Goal: Task Accomplishment & Management: Manage account settings

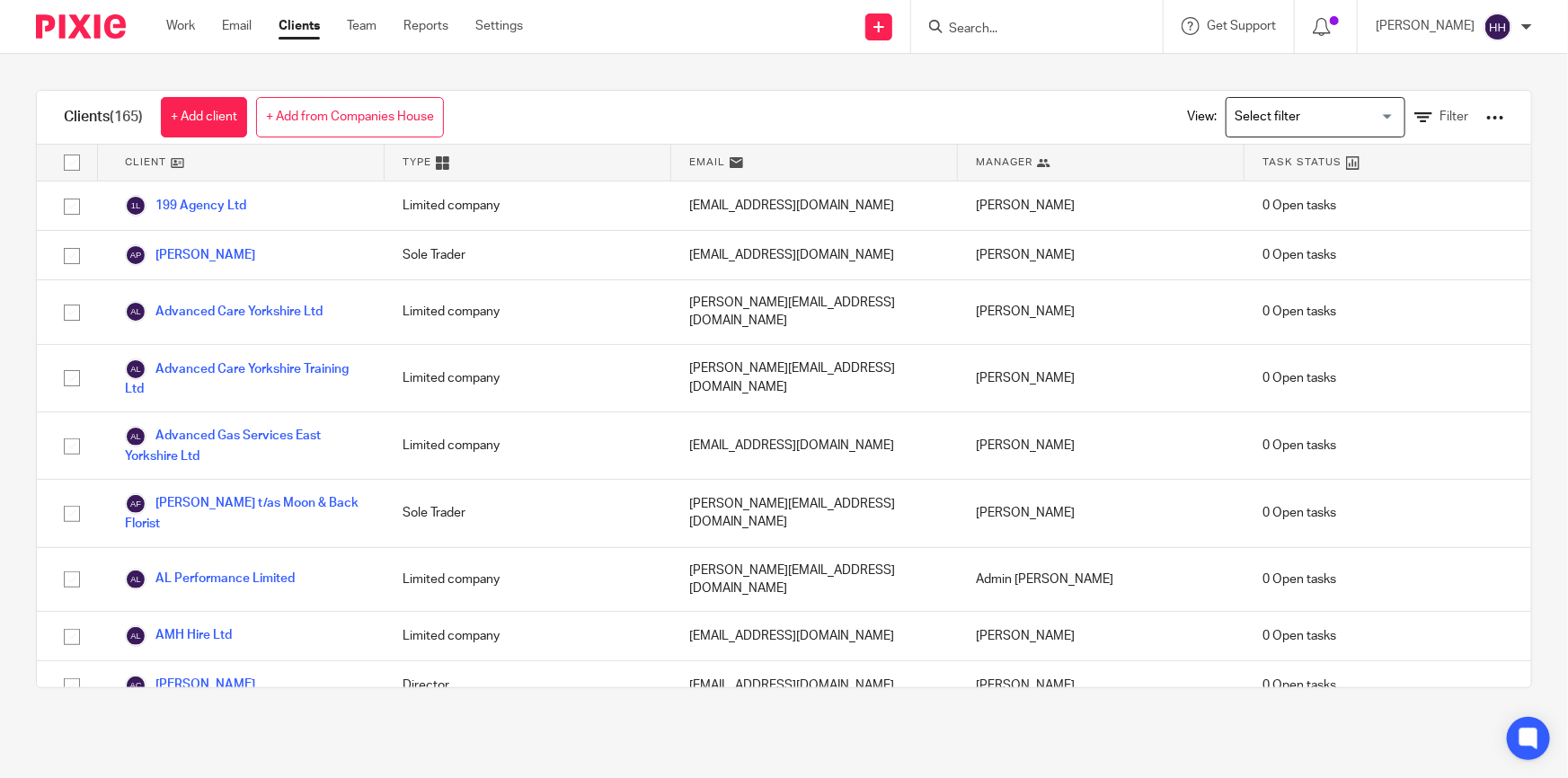
click at [1015, 19] on form at bounding box center [1042, 26] width 191 height 23
click at [1019, 23] on input "Search" at bounding box center [1028, 30] width 161 height 16
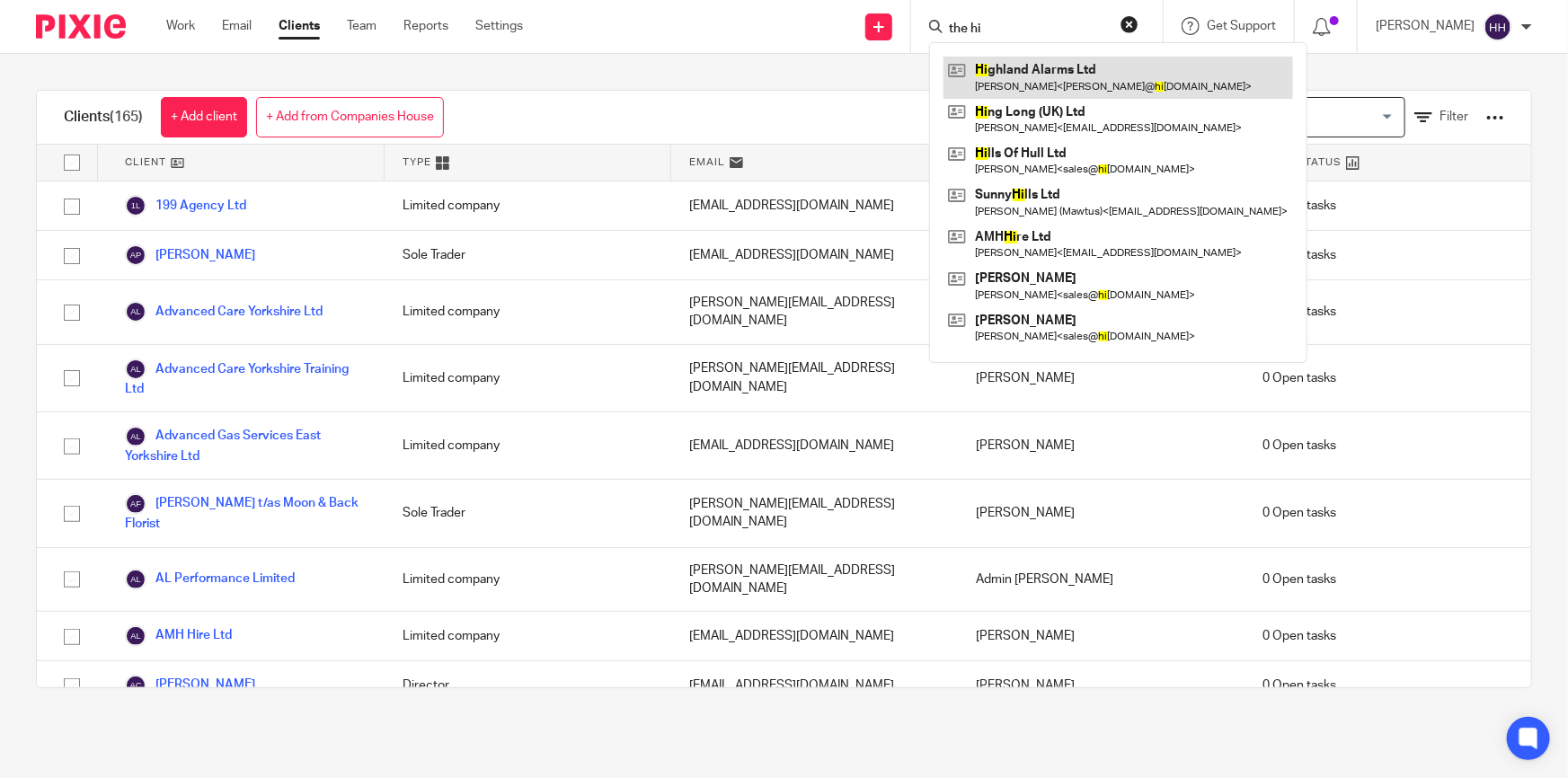
type input "the hi"
click at [1099, 72] on link at bounding box center [1118, 77] width 350 height 42
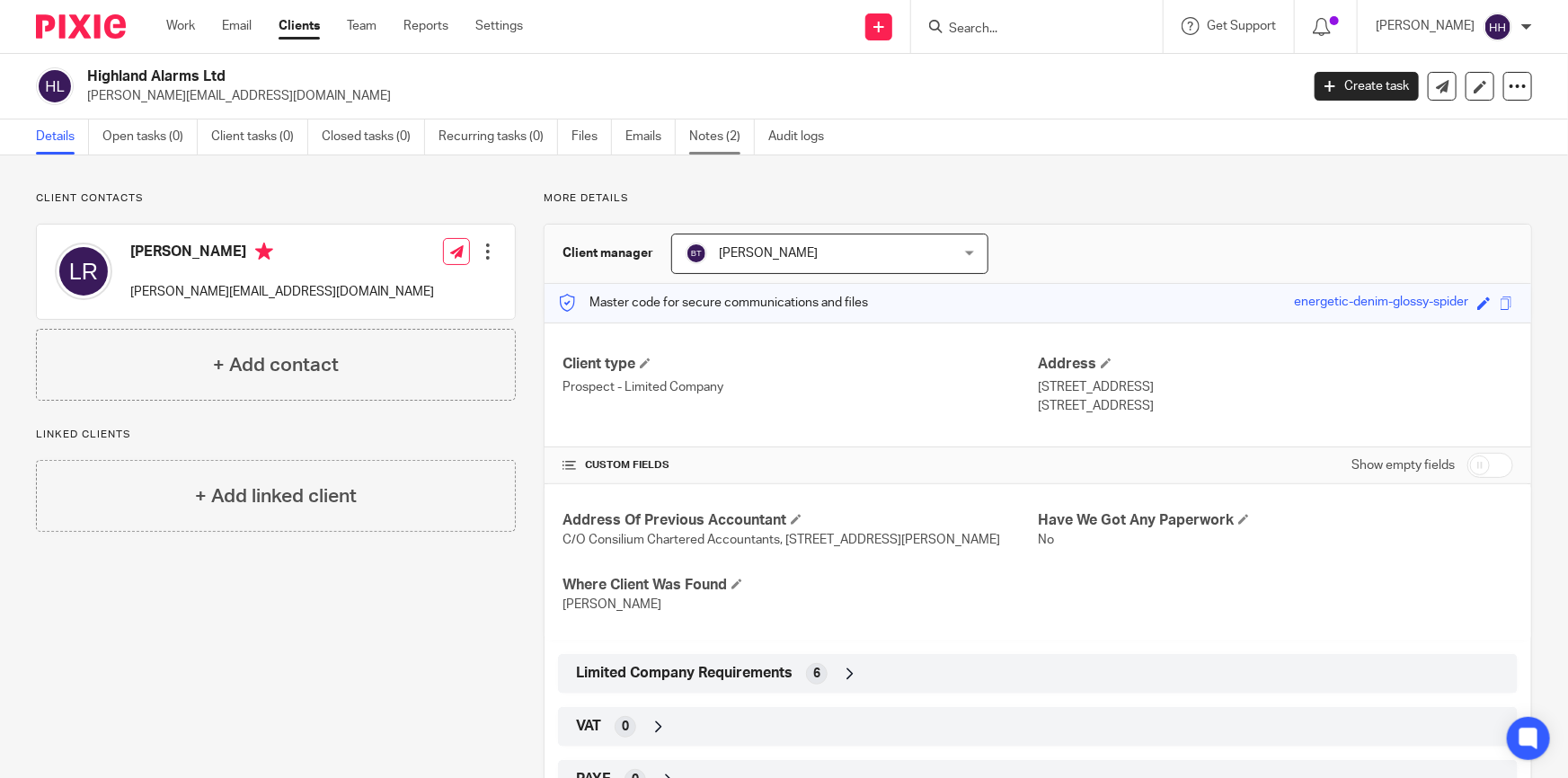
click at [724, 135] on link "Notes (2)" at bounding box center [721, 137] width 65 height 35
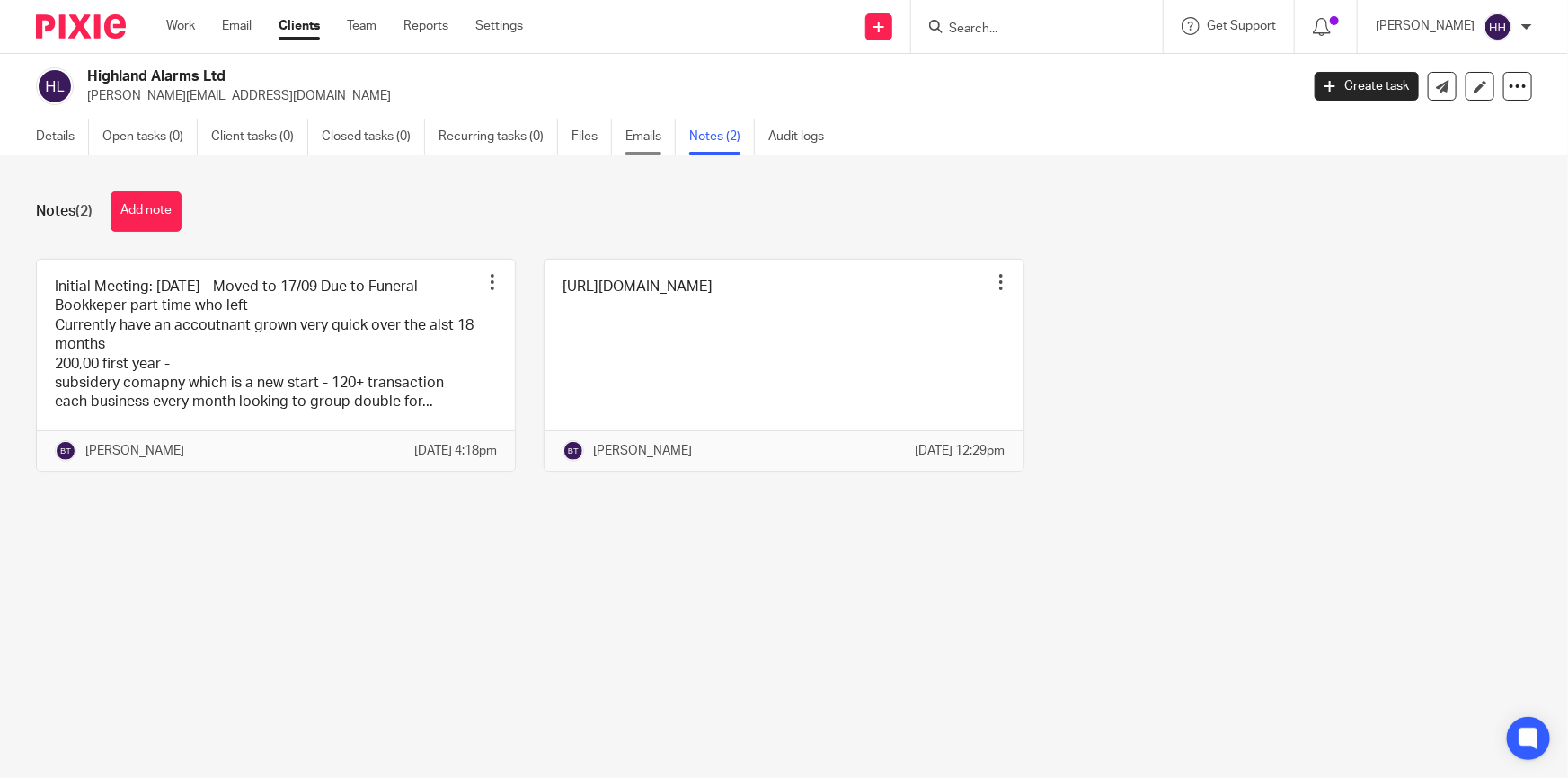
click at [628, 142] on link "Emails" at bounding box center [651, 137] width 51 height 35
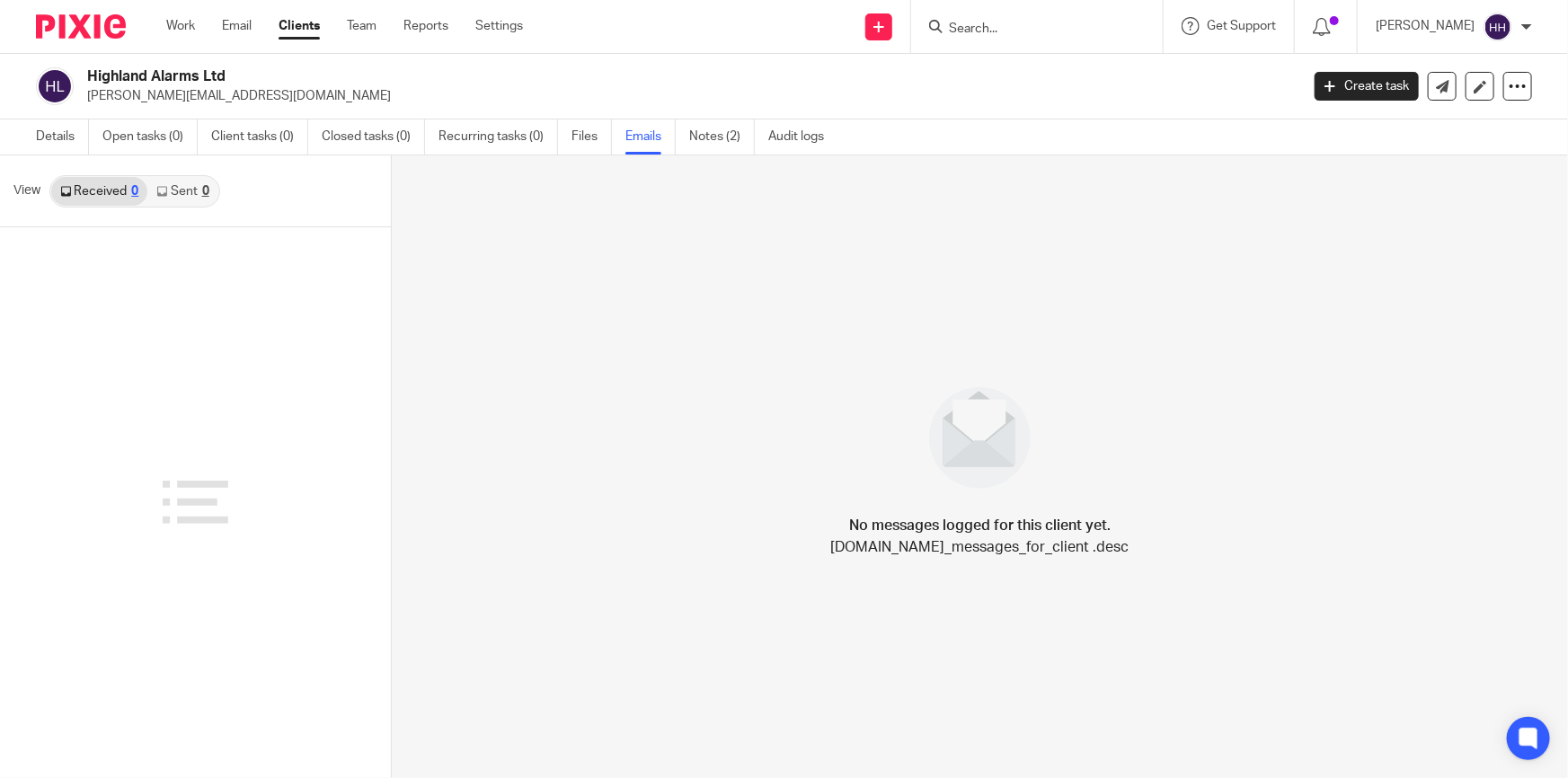
drag, startPoint x: 165, startPoint y: 74, endPoint x: 199, endPoint y: 73, distance: 34.0
click at [199, 73] on h2 "Highland Alarms Ltd" at bounding box center [567, 76] width 961 height 19
click at [191, 76] on h2 "Highland Alarms Ltd" at bounding box center [567, 76] width 961 height 19
drag, startPoint x: 165, startPoint y: 73, endPoint x: 201, endPoint y: 72, distance: 36.0
click at [201, 72] on h2 "Highland Alarms Ltd" at bounding box center [567, 76] width 961 height 19
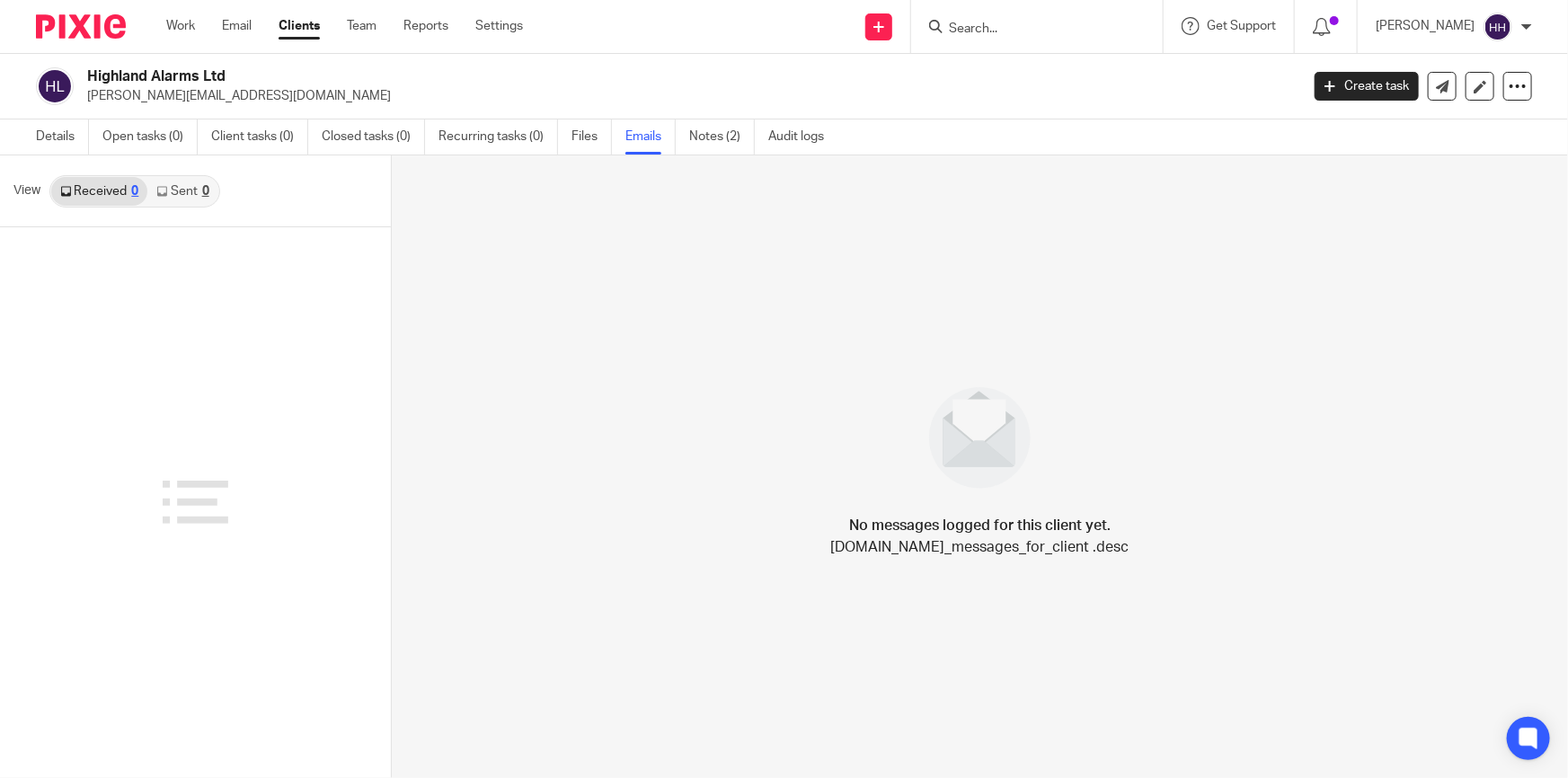
click at [201, 72] on h2 "Highland Alarms Ltd" at bounding box center [567, 76] width 961 height 19
click at [70, 136] on link "Details" at bounding box center [63, 137] width 53 height 35
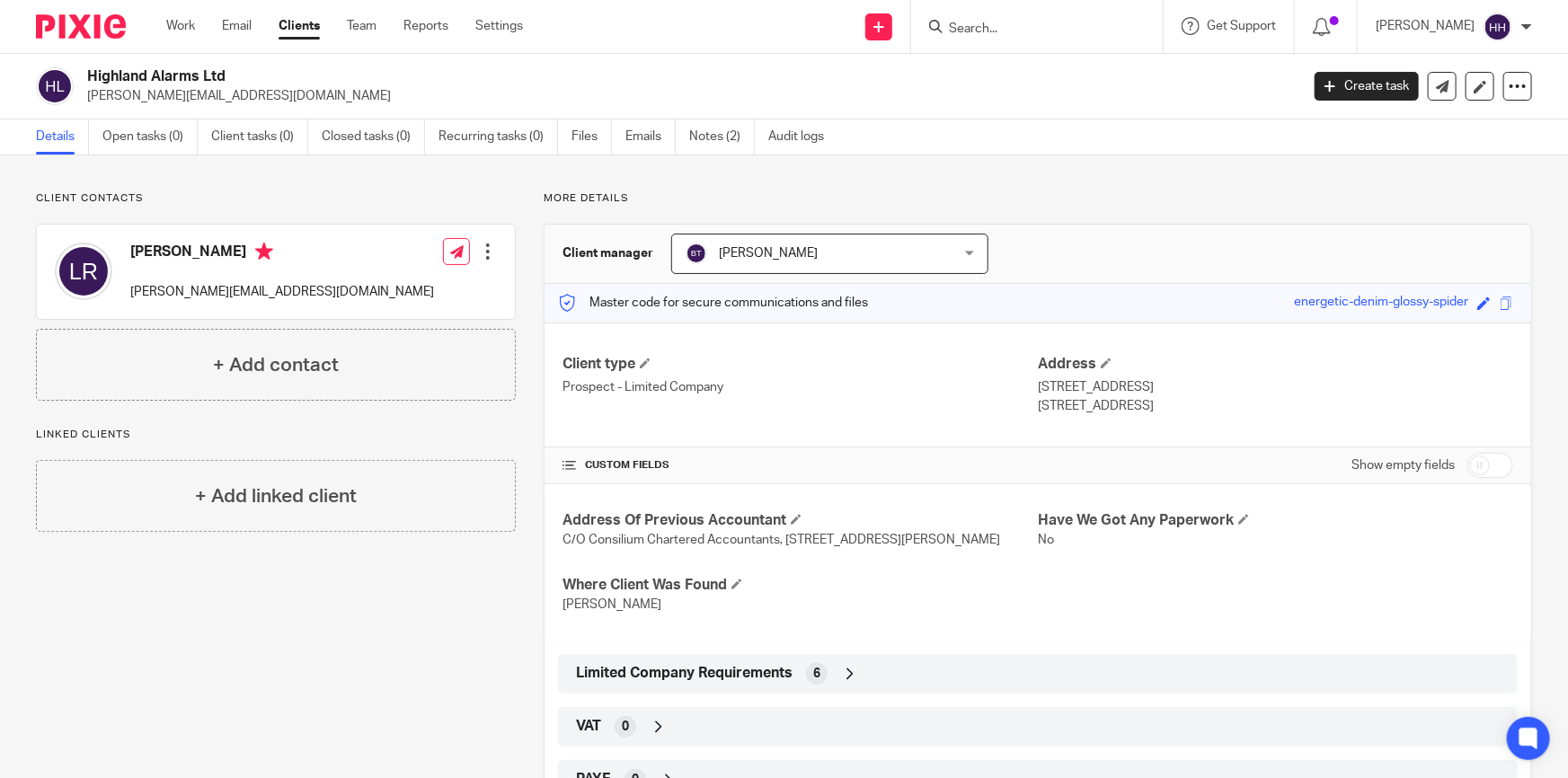
click at [1017, 24] on input "Search" at bounding box center [1028, 30] width 161 height 16
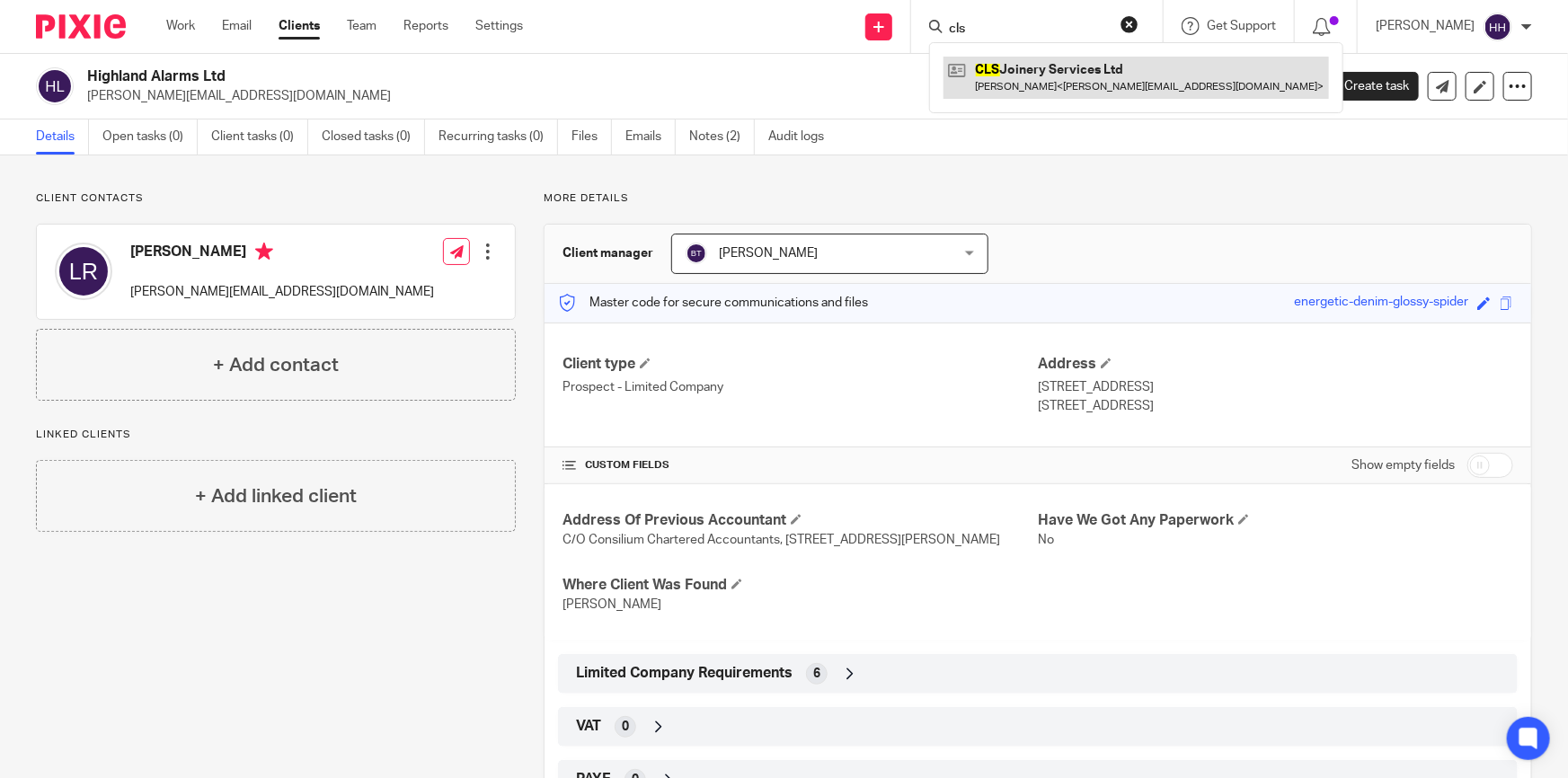
type input "cls"
click at [1036, 63] on link at bounding box center [1136, 77] width 385 height 42
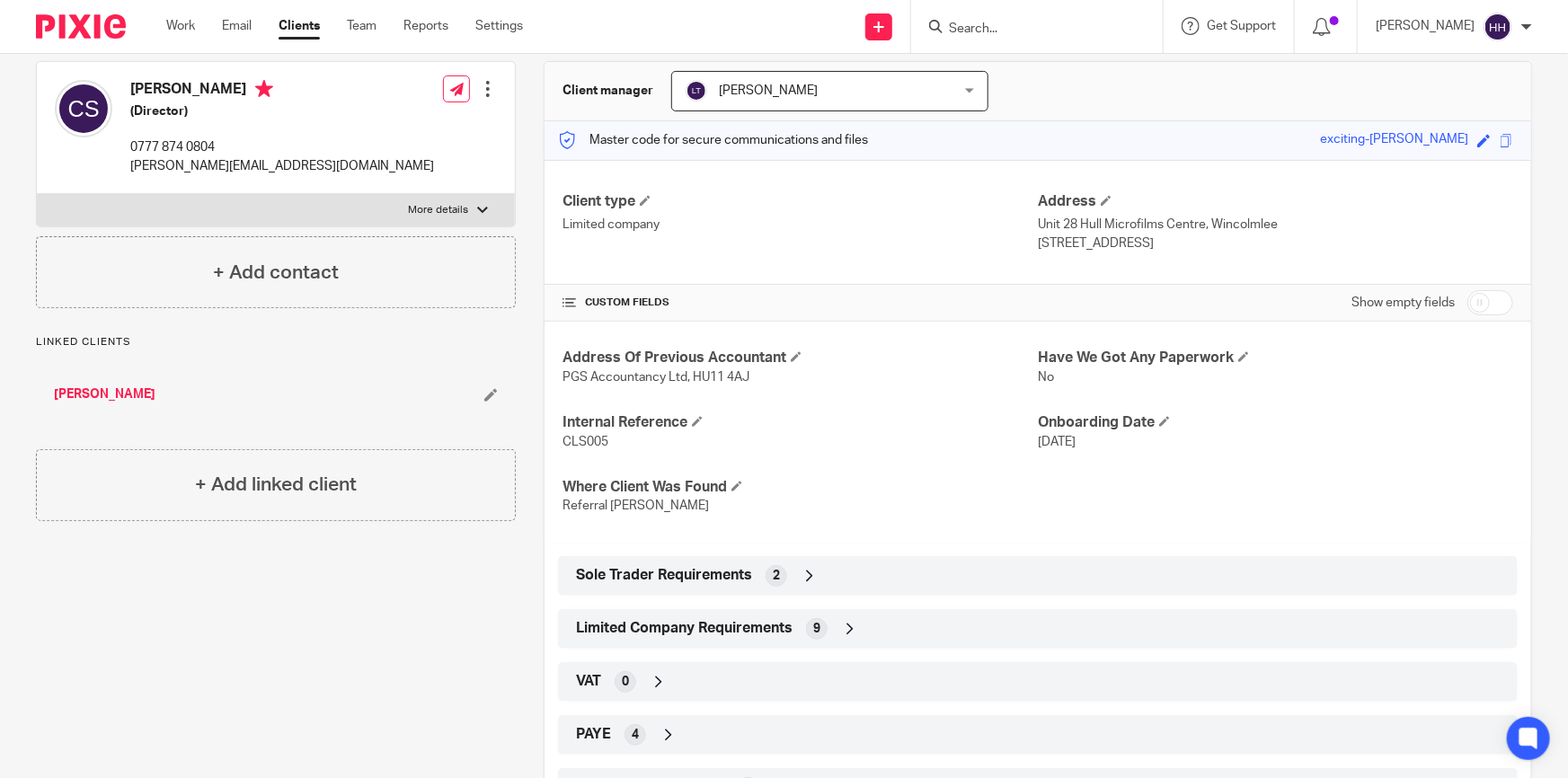
scroll to position [245, 0]
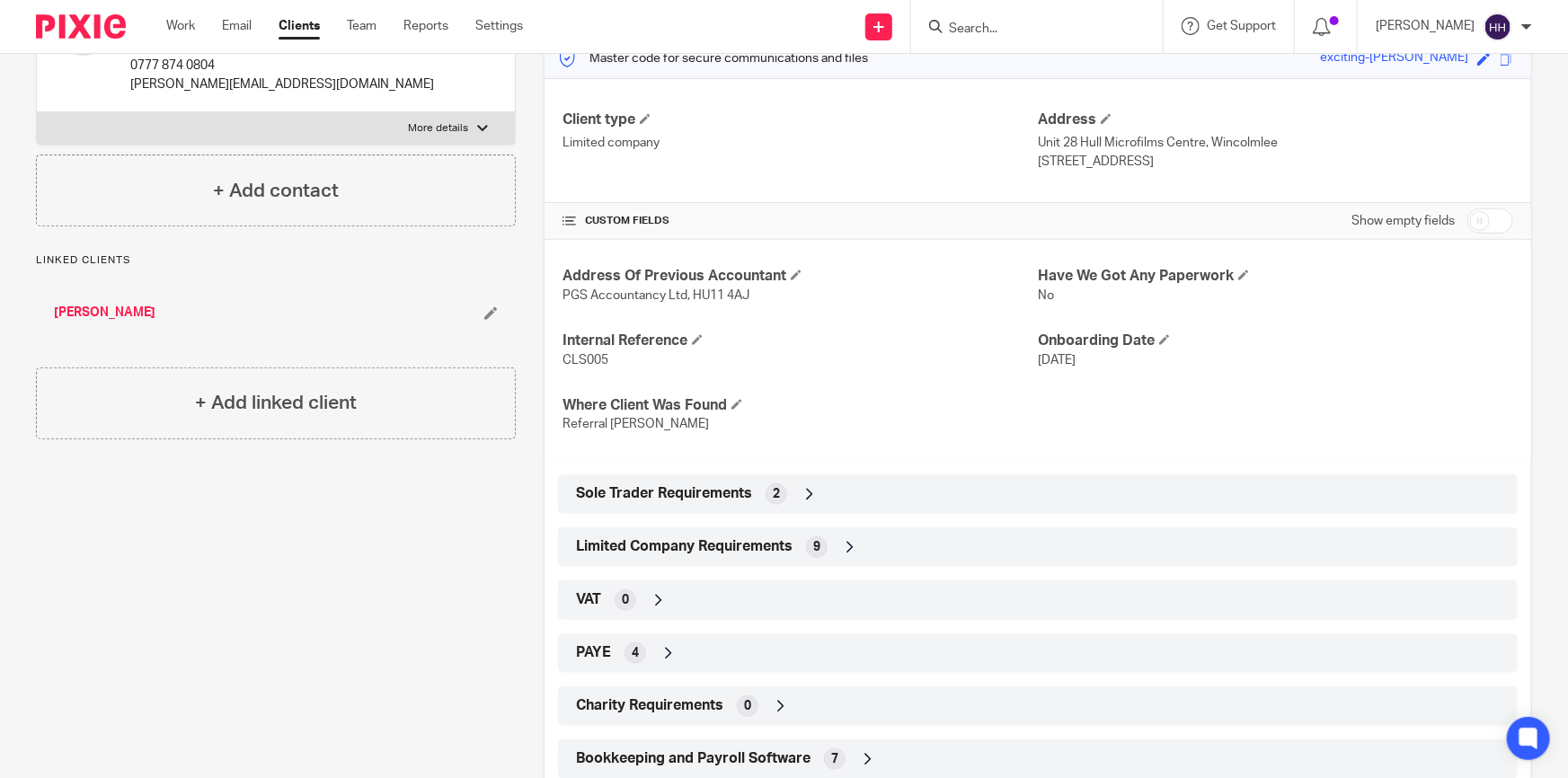
click at [850, 549] on icon at bounding box center [850, 548] width 18 height 18
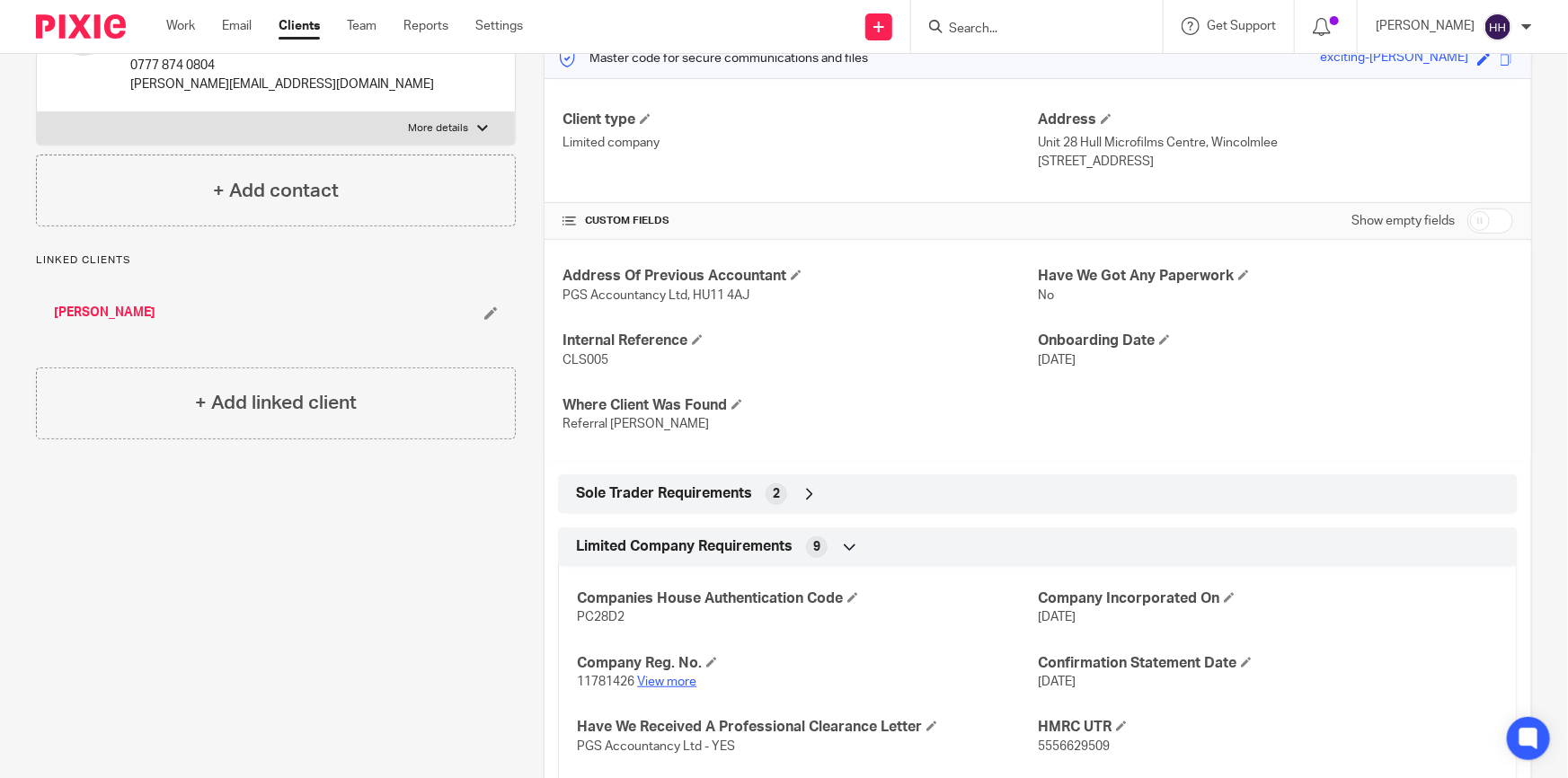
click at [662, 678] on link "View more" at bounding box center [666, 682] width 59 height 13
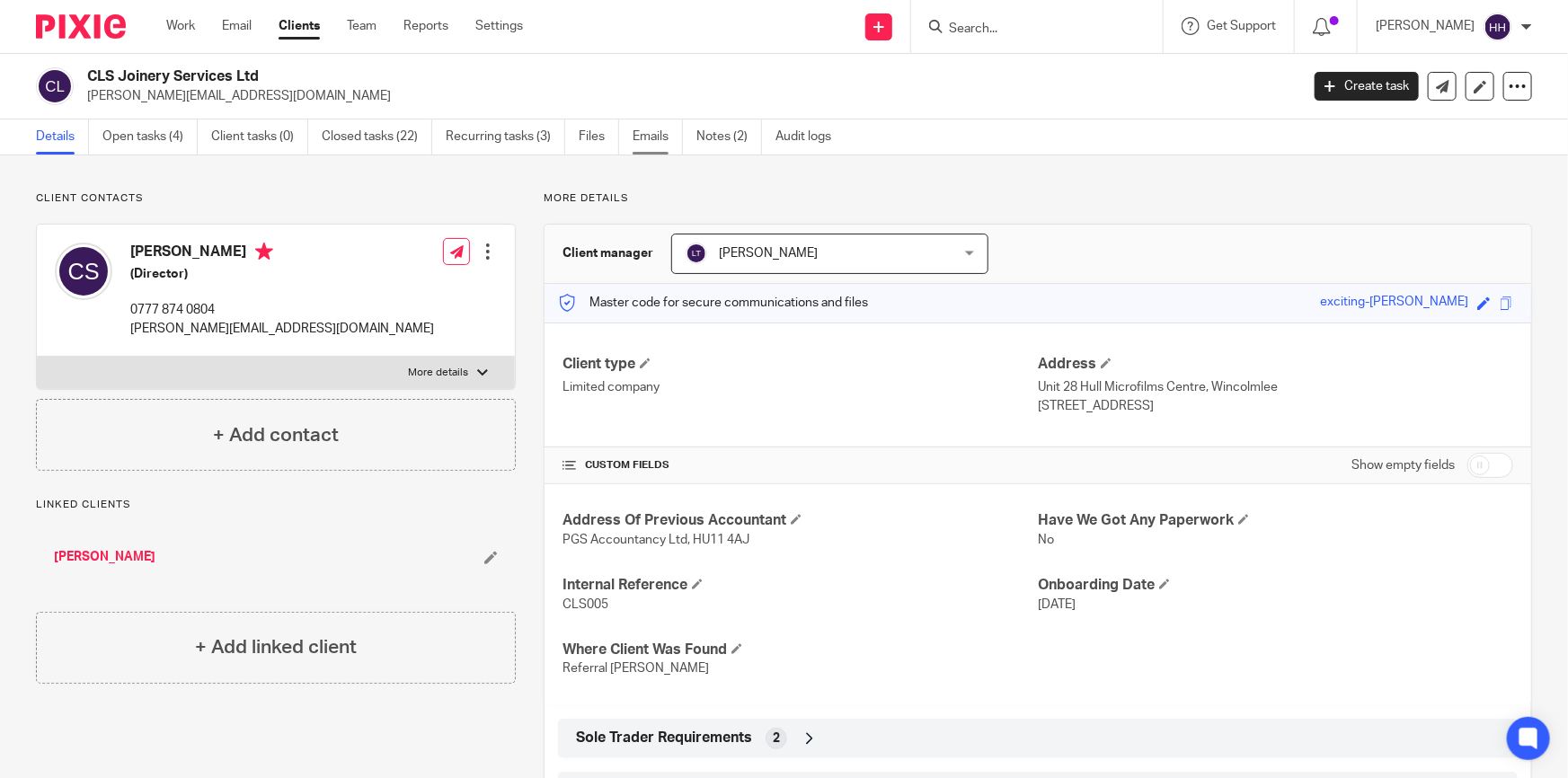
click at [665, 130] on link "Emails" at bounding box center [658, 137] width 51 height 35
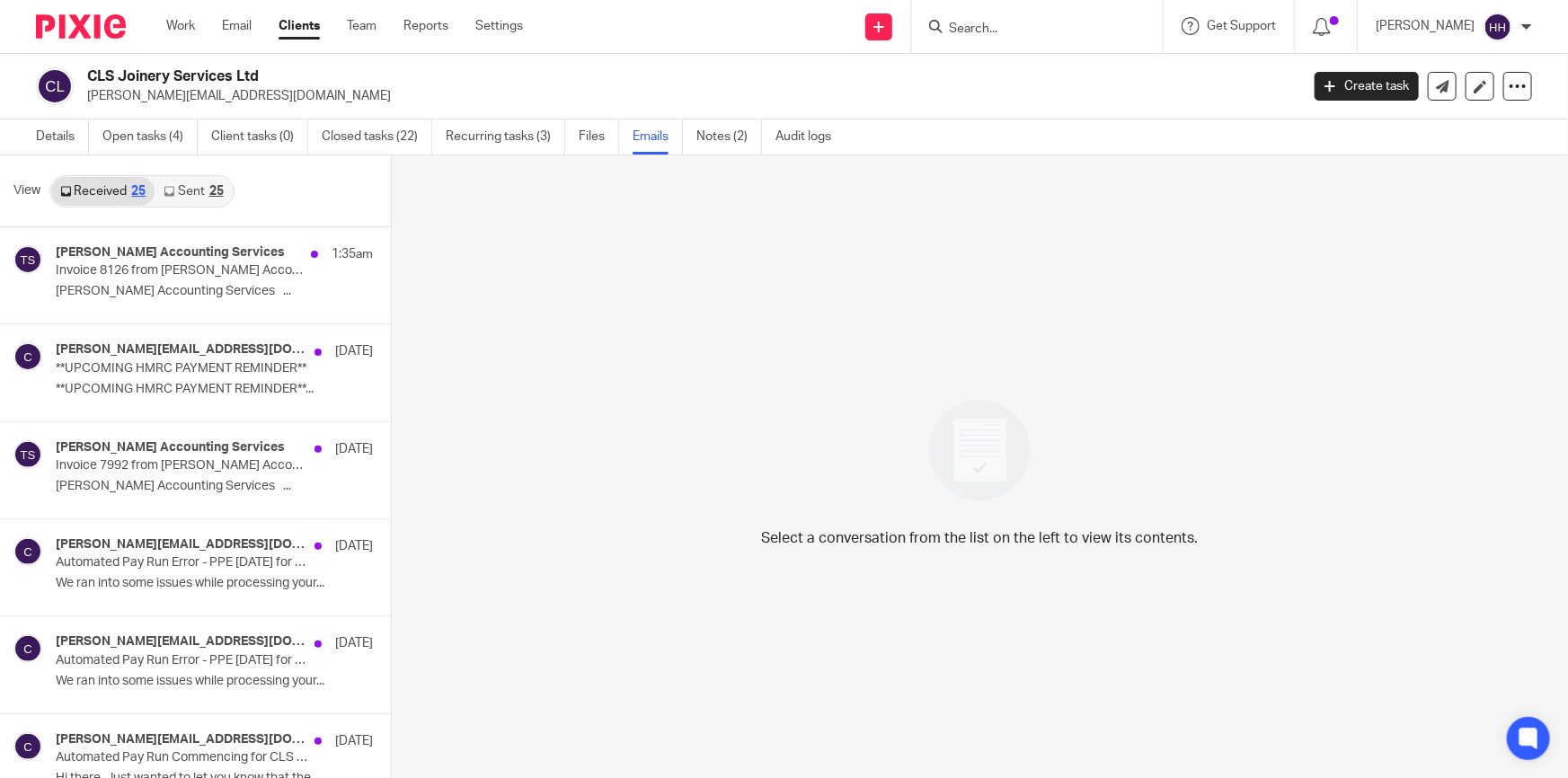
click at [179, 190] on link "Sent 25" at bounding box center [192, 191] width 77 height 29
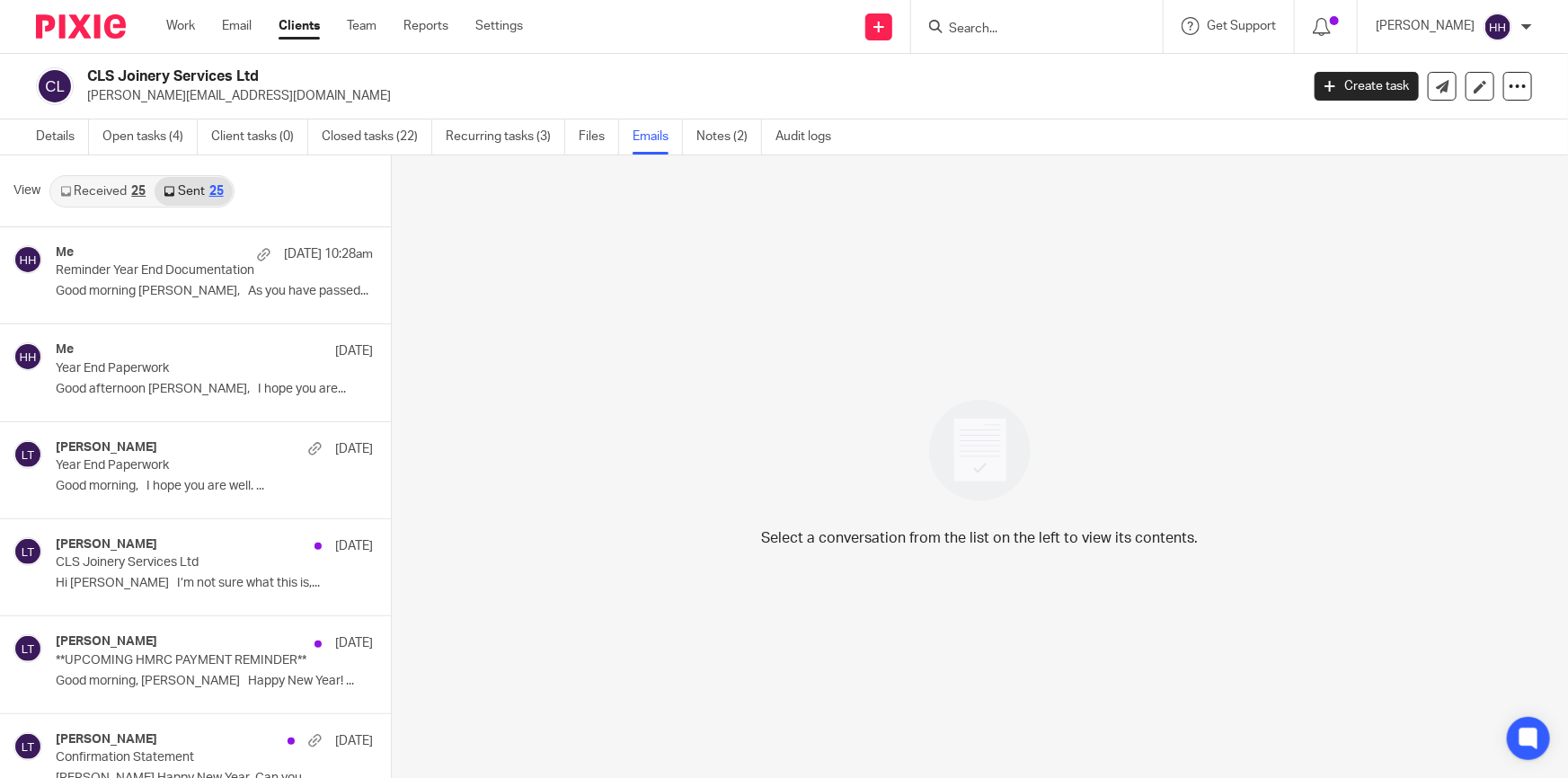
scroll to position [2, 0]
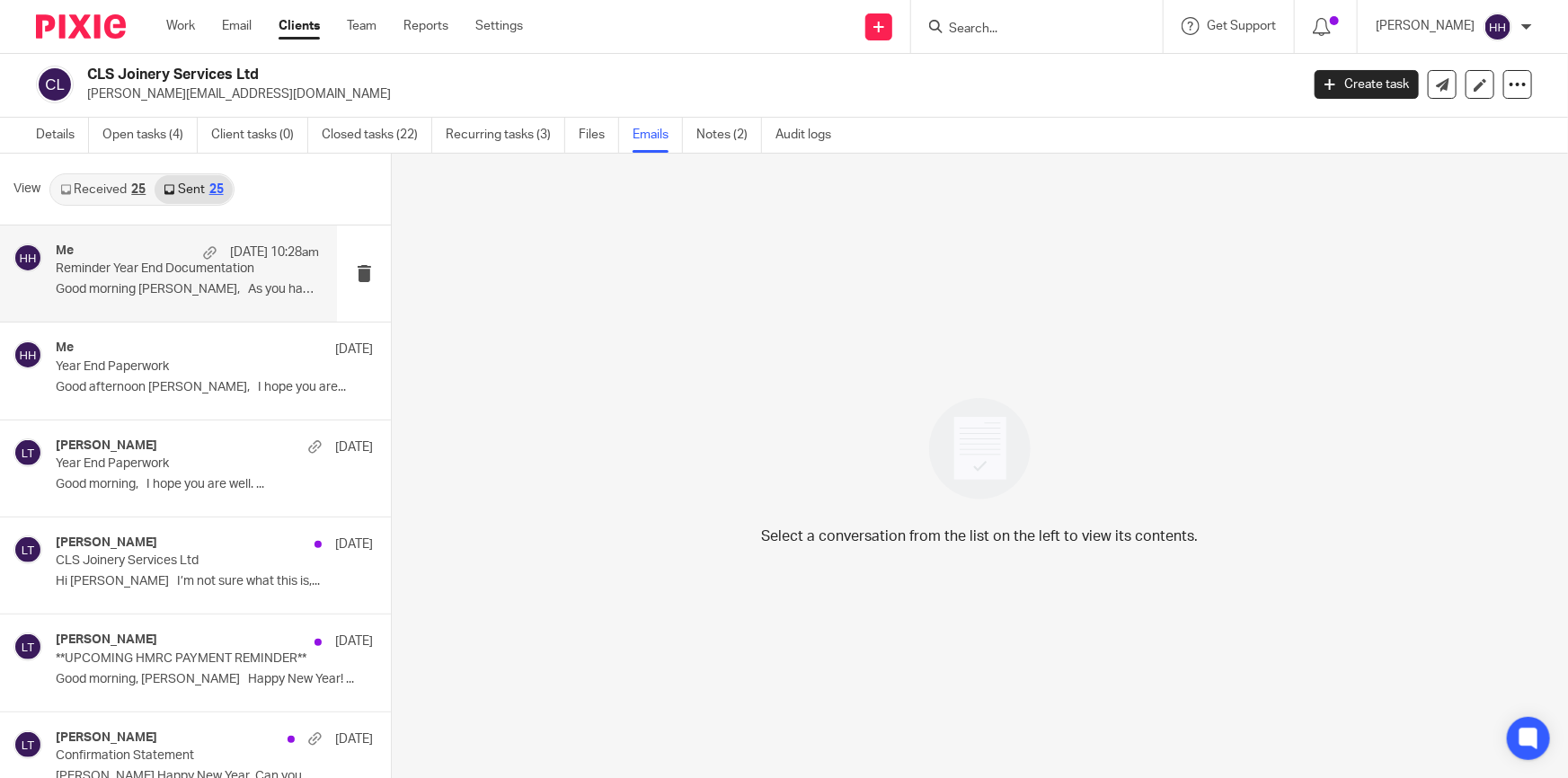
click at [125, 248] on div "Me [DATE] 10:28am" at bounding box center [187, 253] width 263 height 18
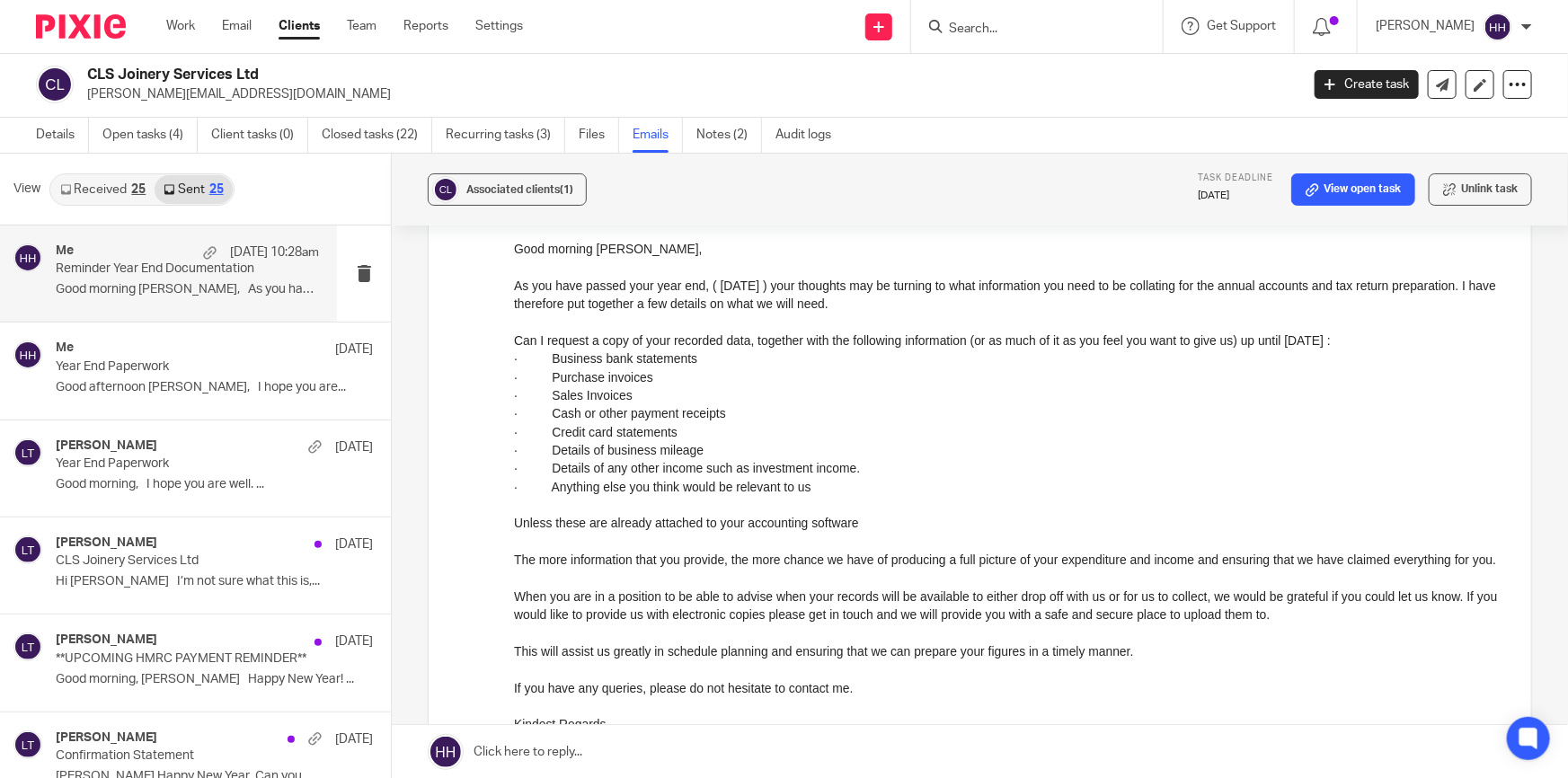
scroll to position [81, 0]
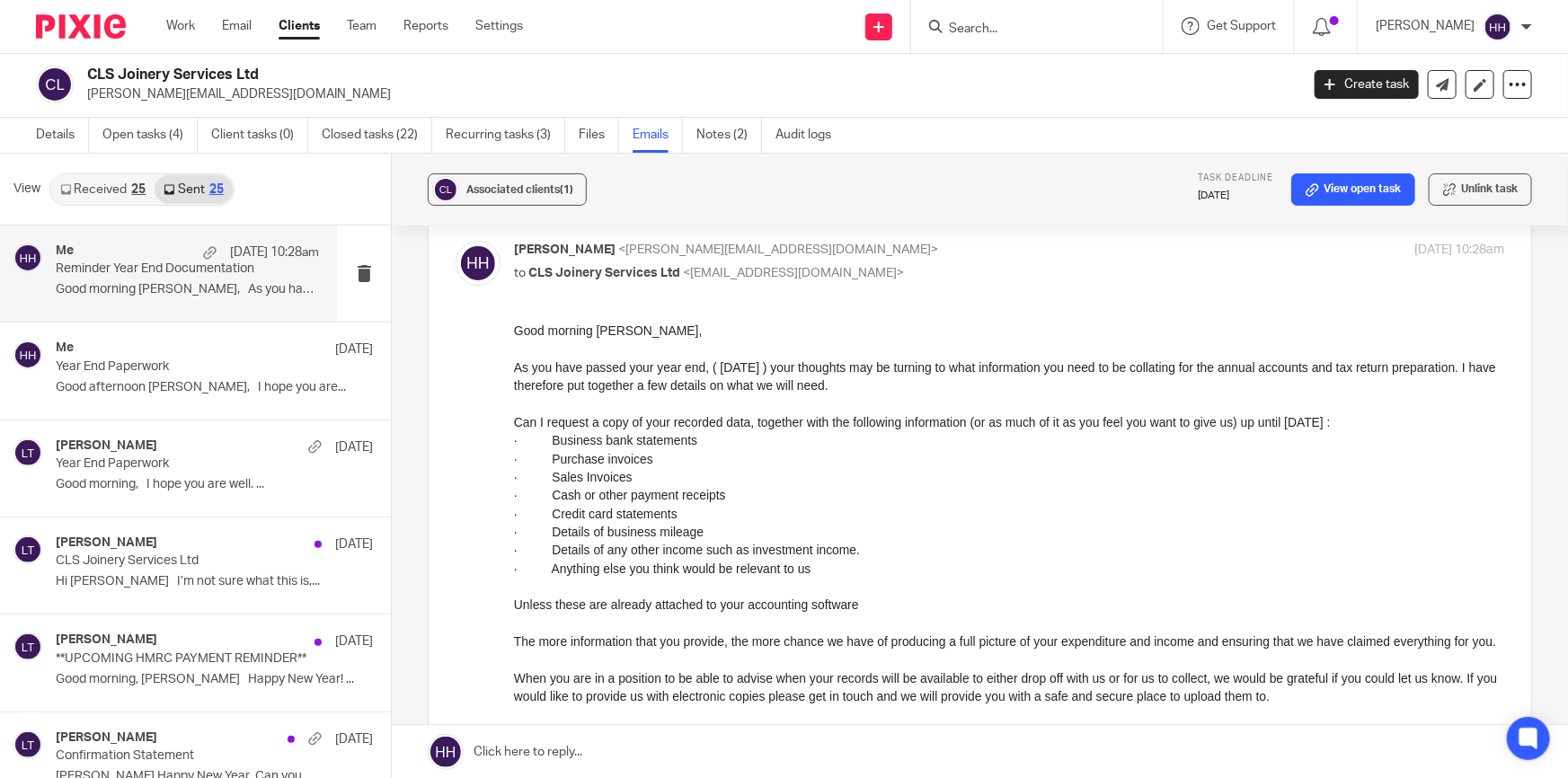
drag, startPoint x: 518, startPoint y: 326, endPoint x: 797, endPoint y: 604, distance: 393.9
click at [797, 604] on div "Good morning Craig, As you have passed your year end, ( 31 Jan 2025 ) your thou…" at bounding box center [1009, 568] width 990 height 494
click at [740, 615] on p at bounding box center [1009, 623] width 990 height 18
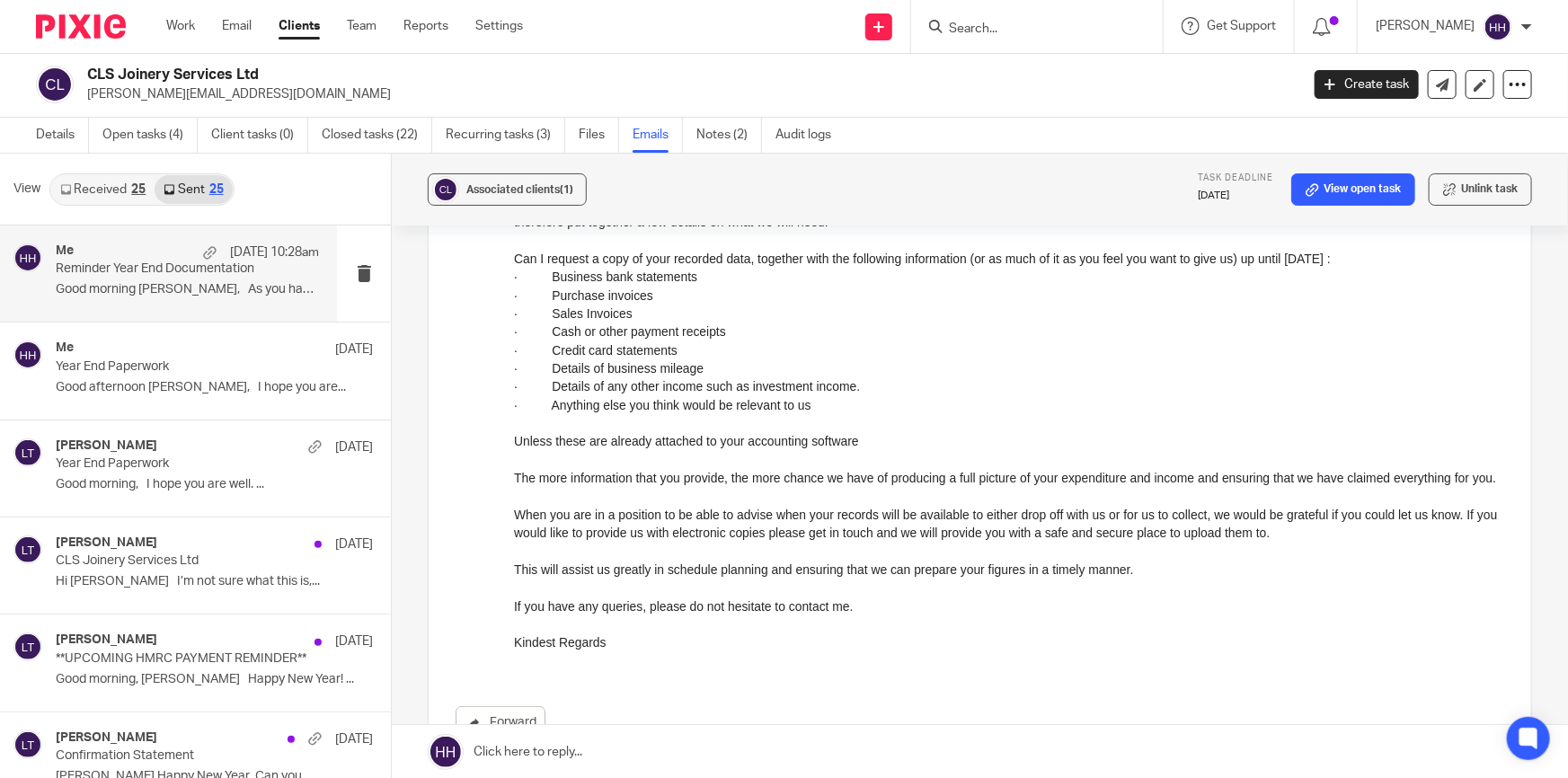
scroll to position [326, 0]
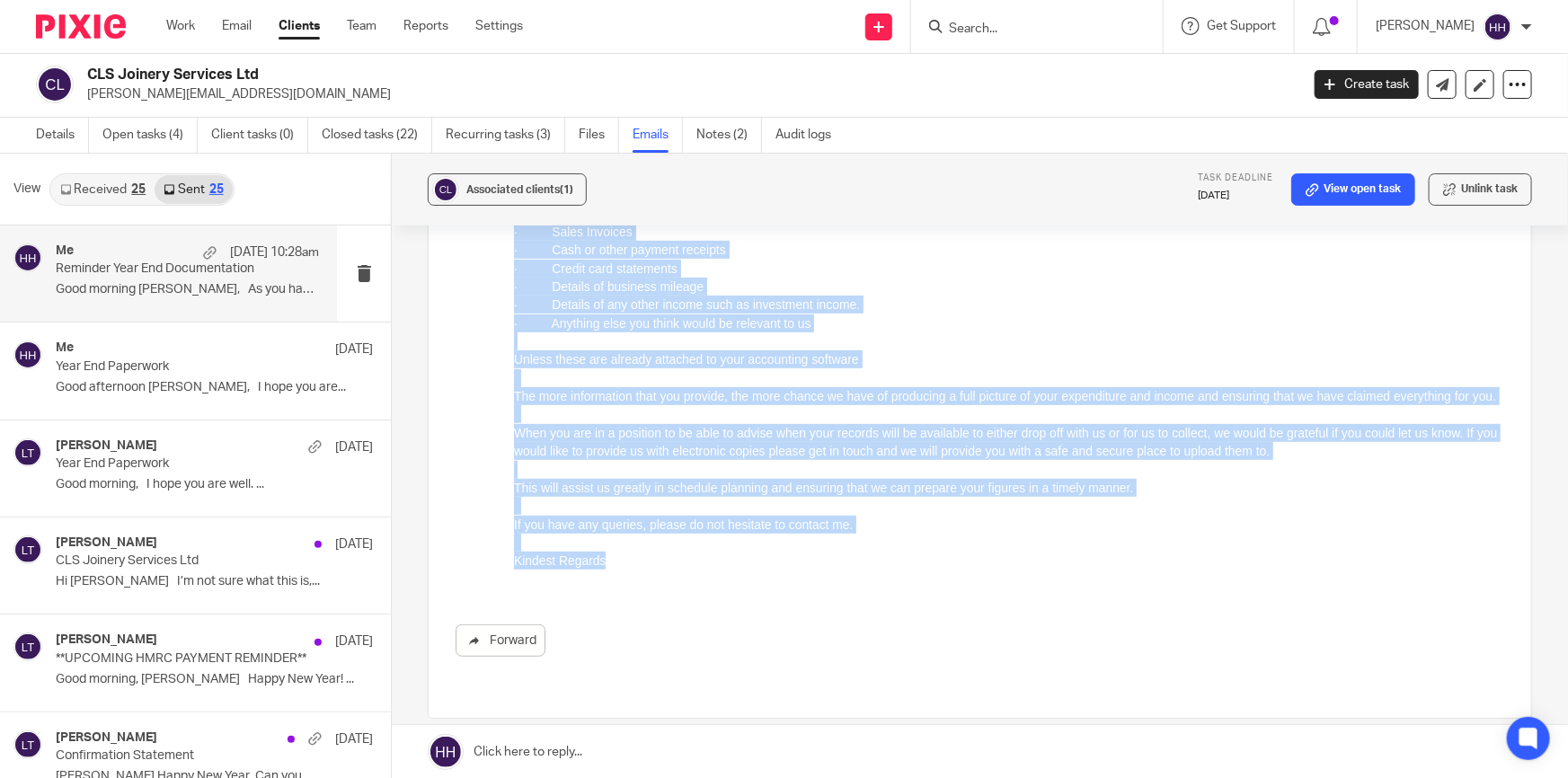
drag, startPoint x: 620, startPoint y: 585, endPoint x: 534, endPoint y: 192, distance: 402.3
click at [534, 192] on div "Good morning Craig, As you have passed your year end, ( 31 Jan 2025 ) your thou…" at bounding box center [1009, 322] width 990 height 494
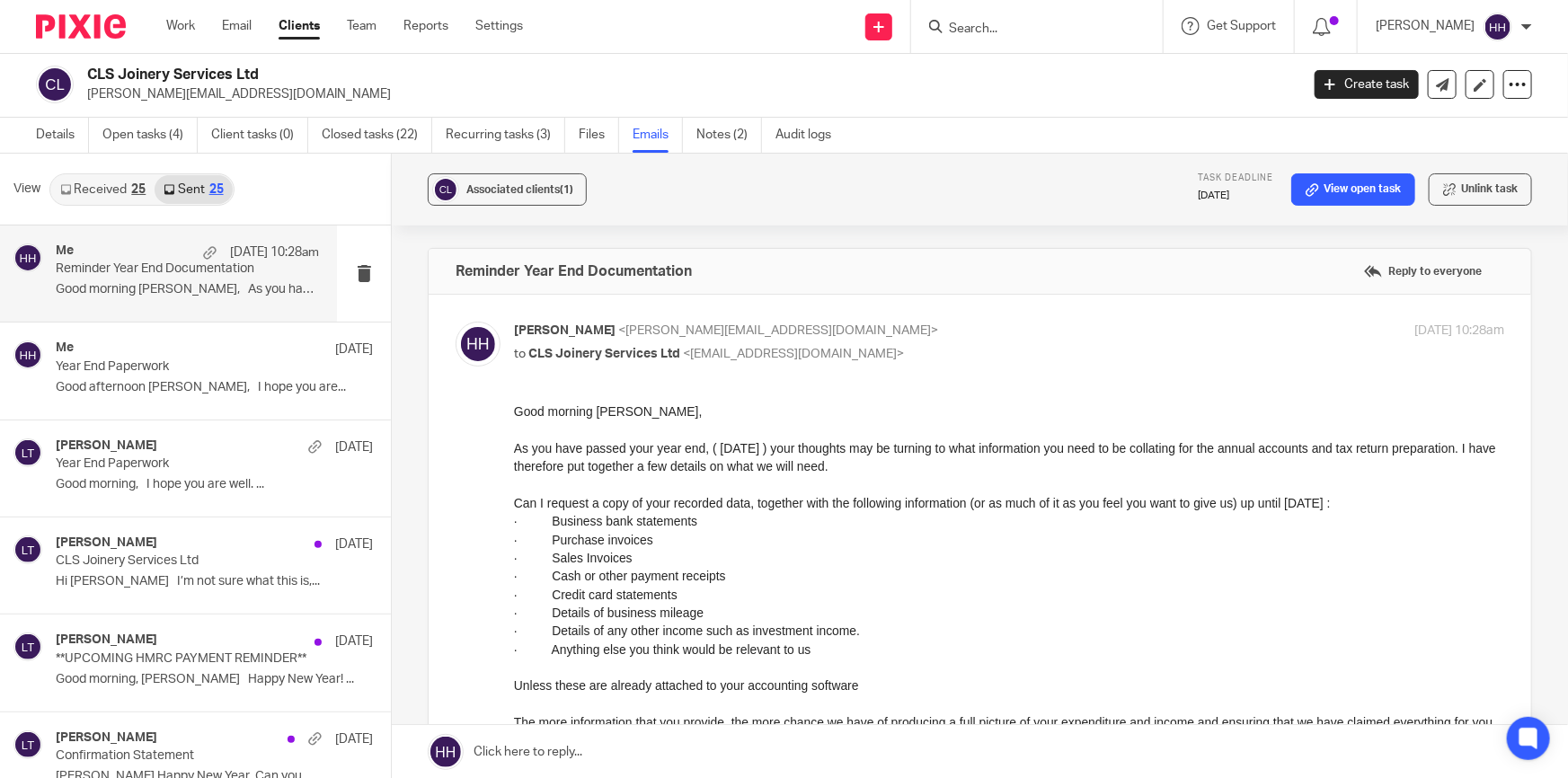
click at [531, 416] on p "Good morning Craig," at bounding box center [1009, 411] width 990 height 18
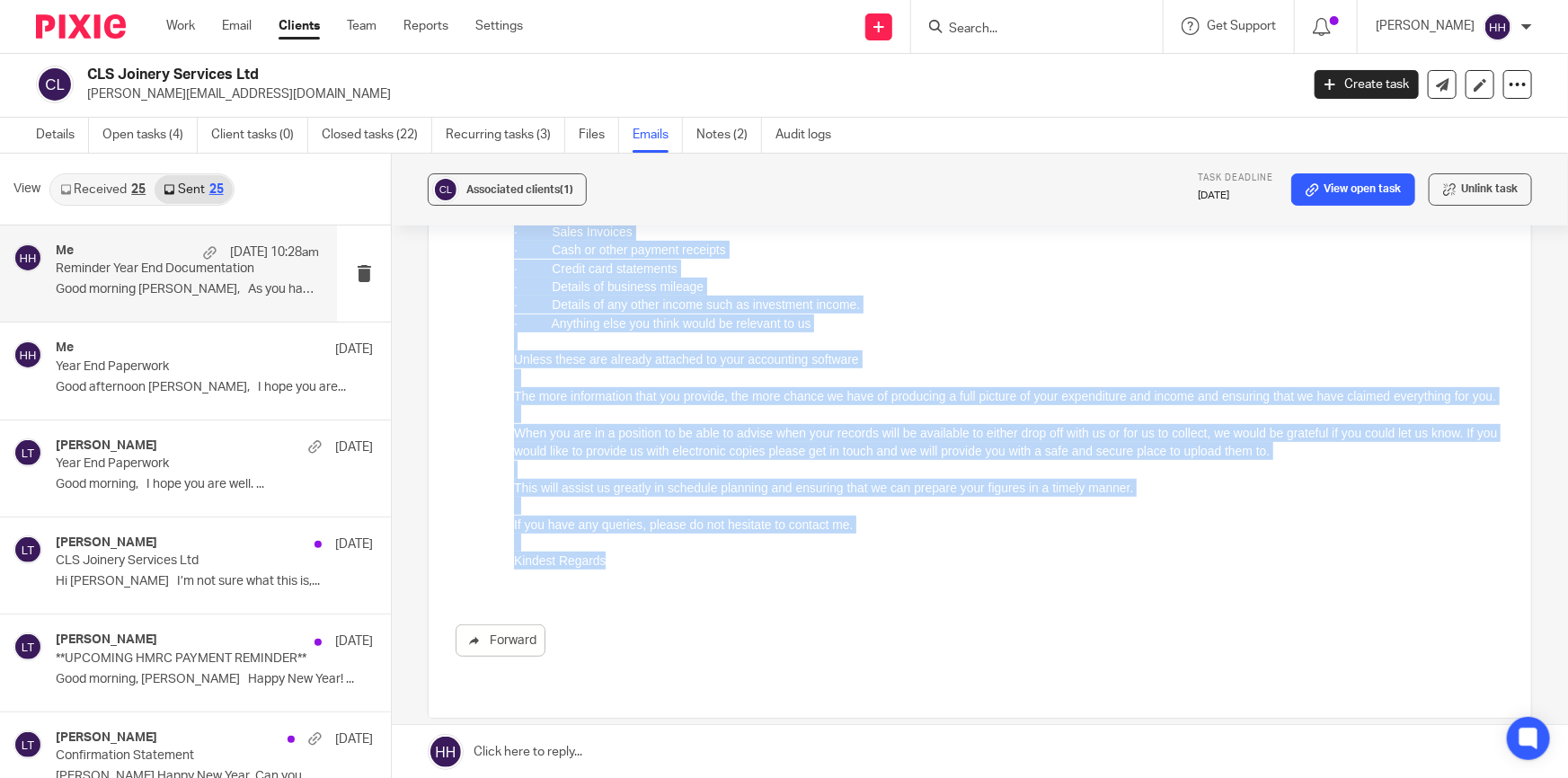
scroll to position [408, 0]
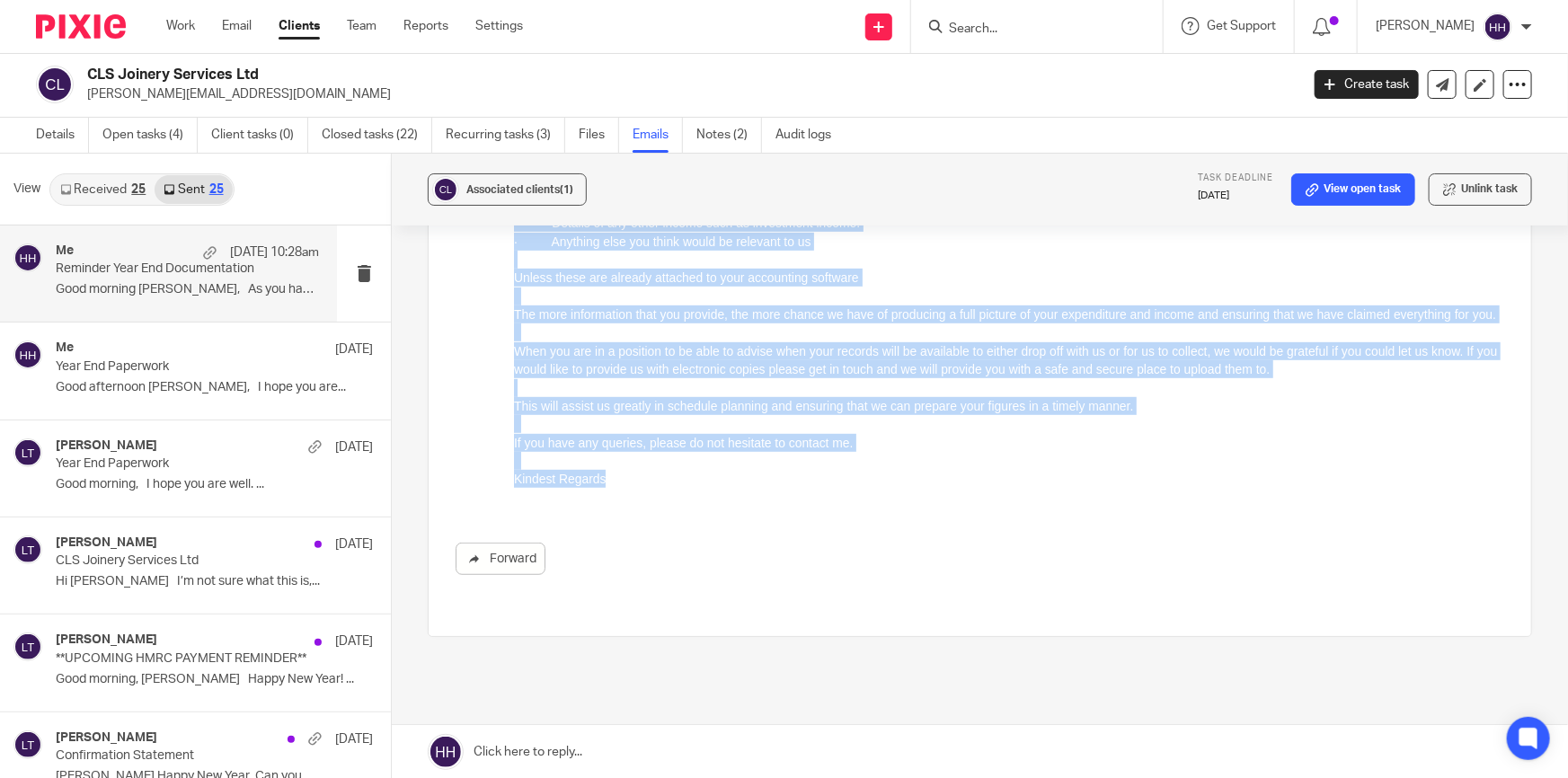
drag, startPoint x: 517, startPoint y: 4, endPoint x: 1108, endPoint y: 501, distance: 772.2
click at [605, 507] on html "Good morning Craig, As you have passed your year end, ( 31 Jan 2025 ) your thou…" at bounding box center [1009, 250] width 990 height 512
copy div "Good morning Craig, As you have passed your year end, ( 31 Jan 2025 ) your thou…"
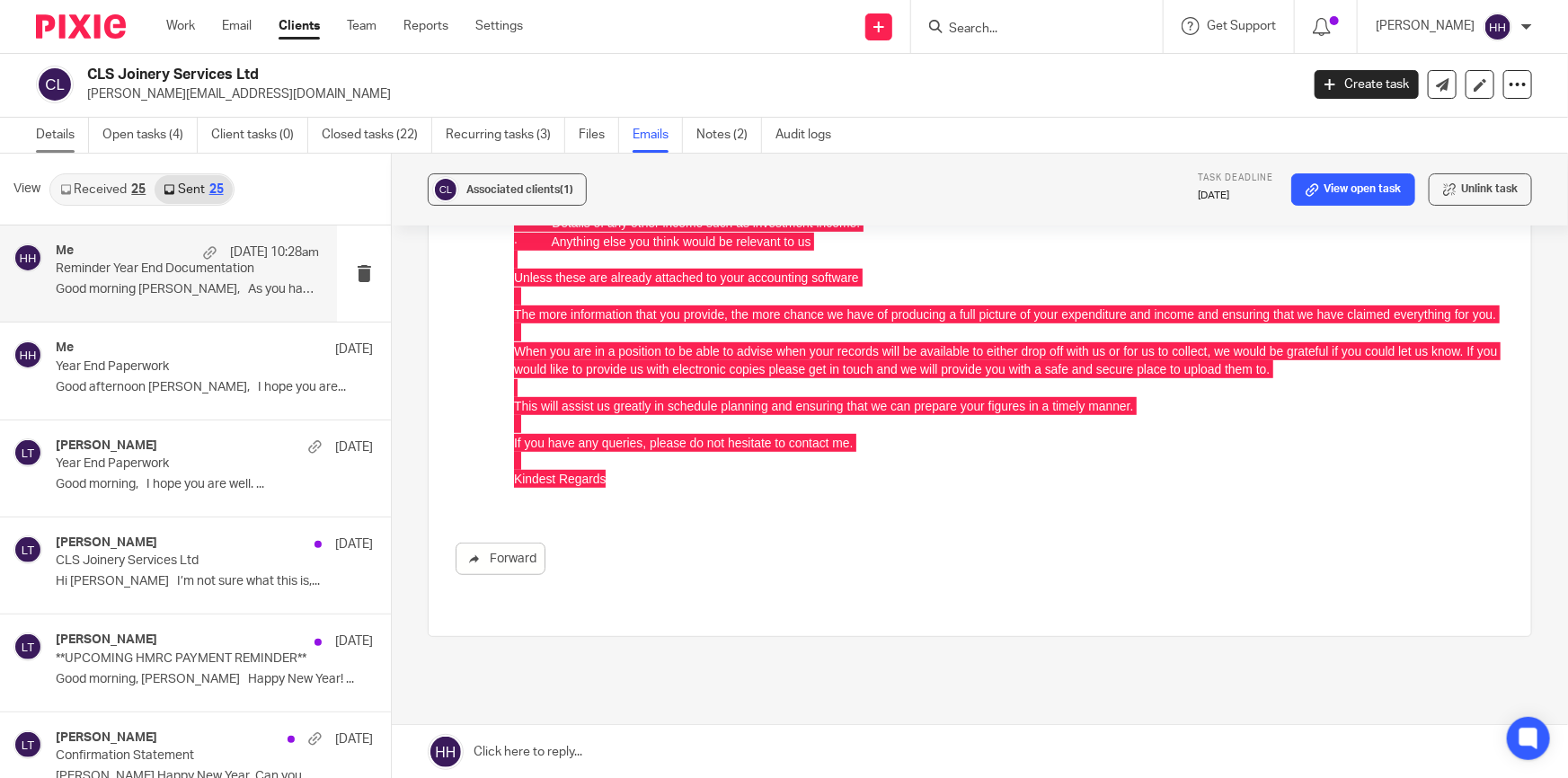
click at [78, 131] on link "Details" at bounding box center [63, 135] width 53 height 35
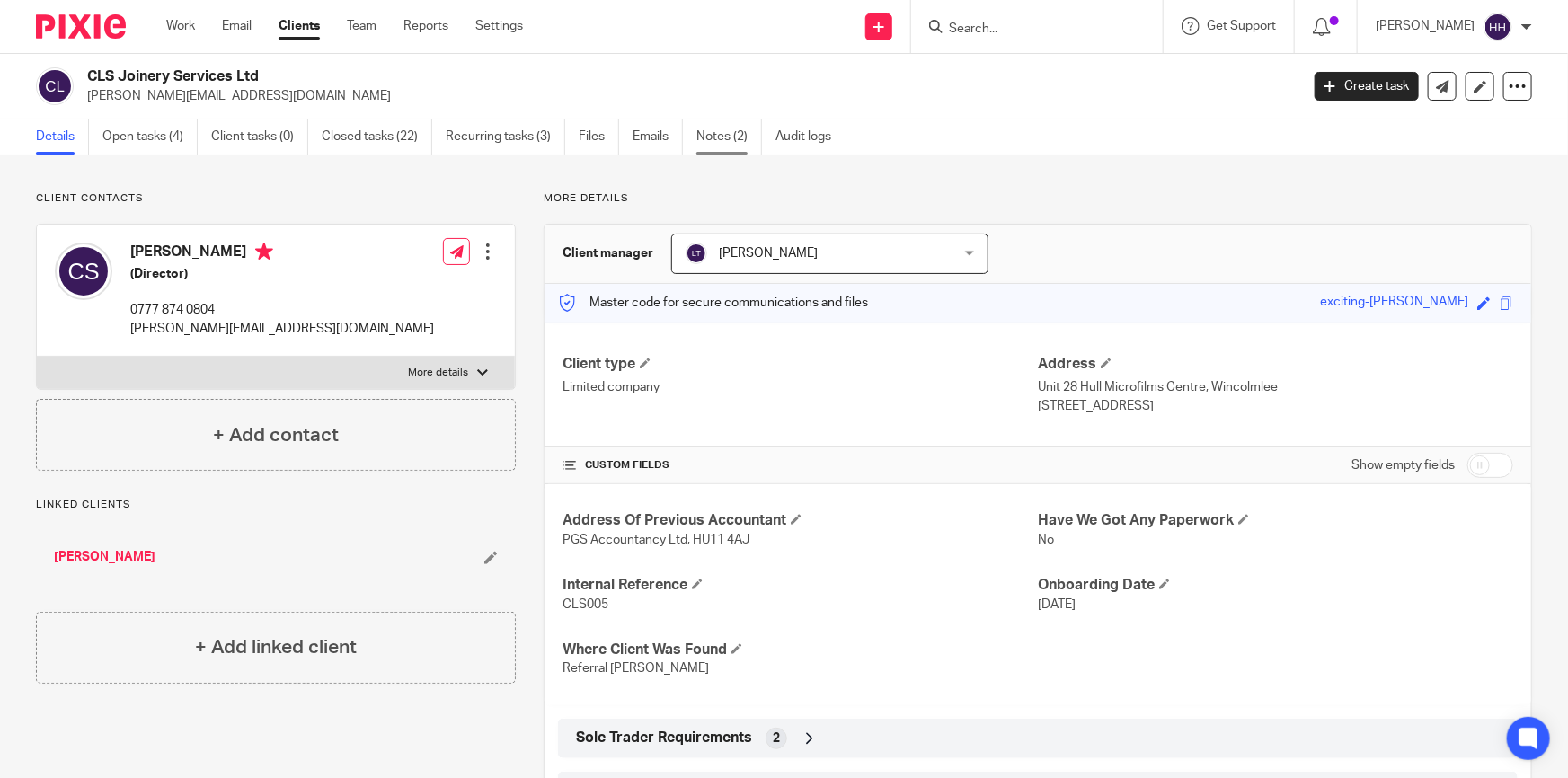
click at [744, 127] on link "Notes (2)" at bounding box center [729, 137] width 65 height 35
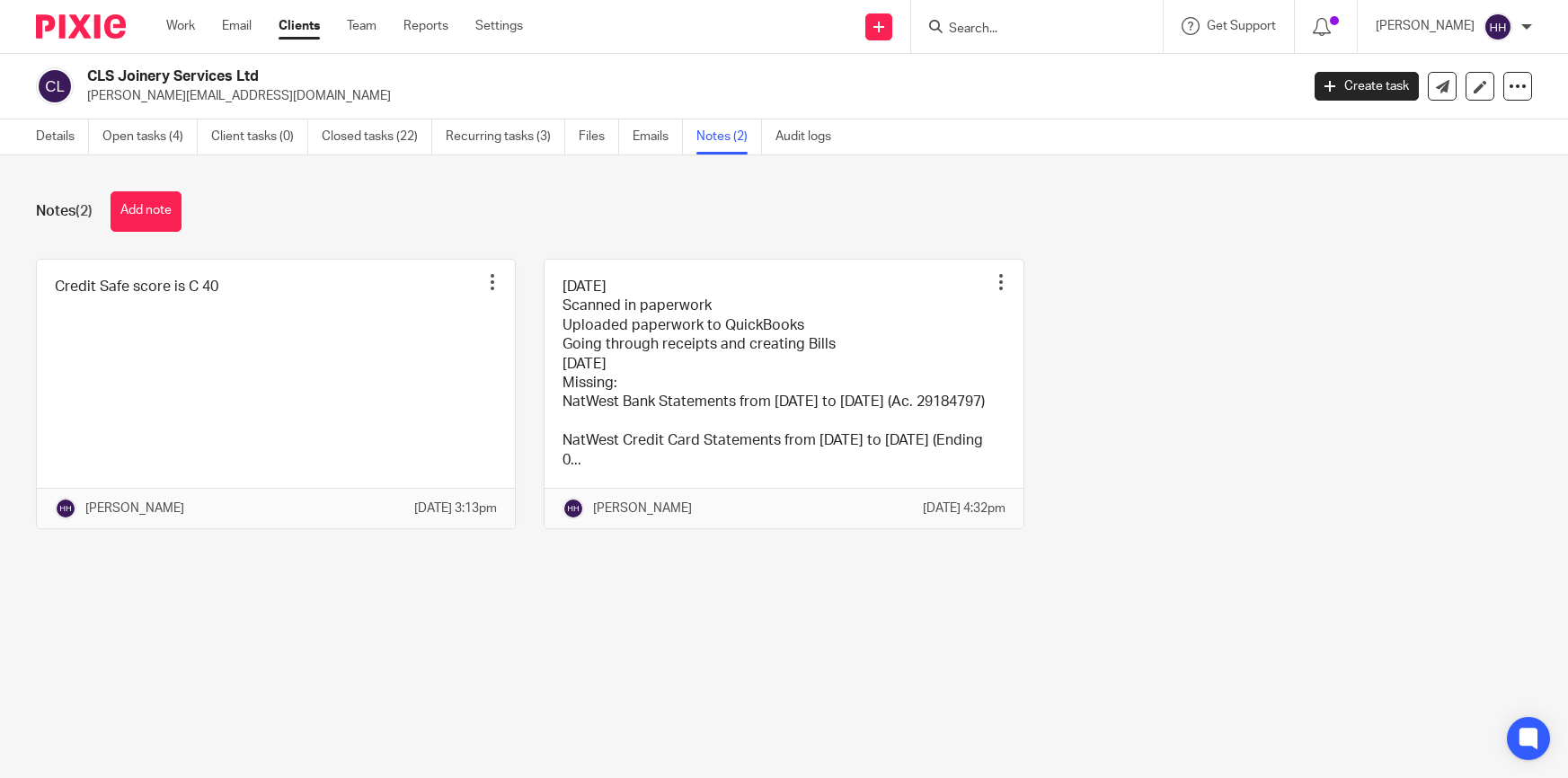
click at [161, 208] on button "Add note" at bounding box center [146, 211] width 71 height 41
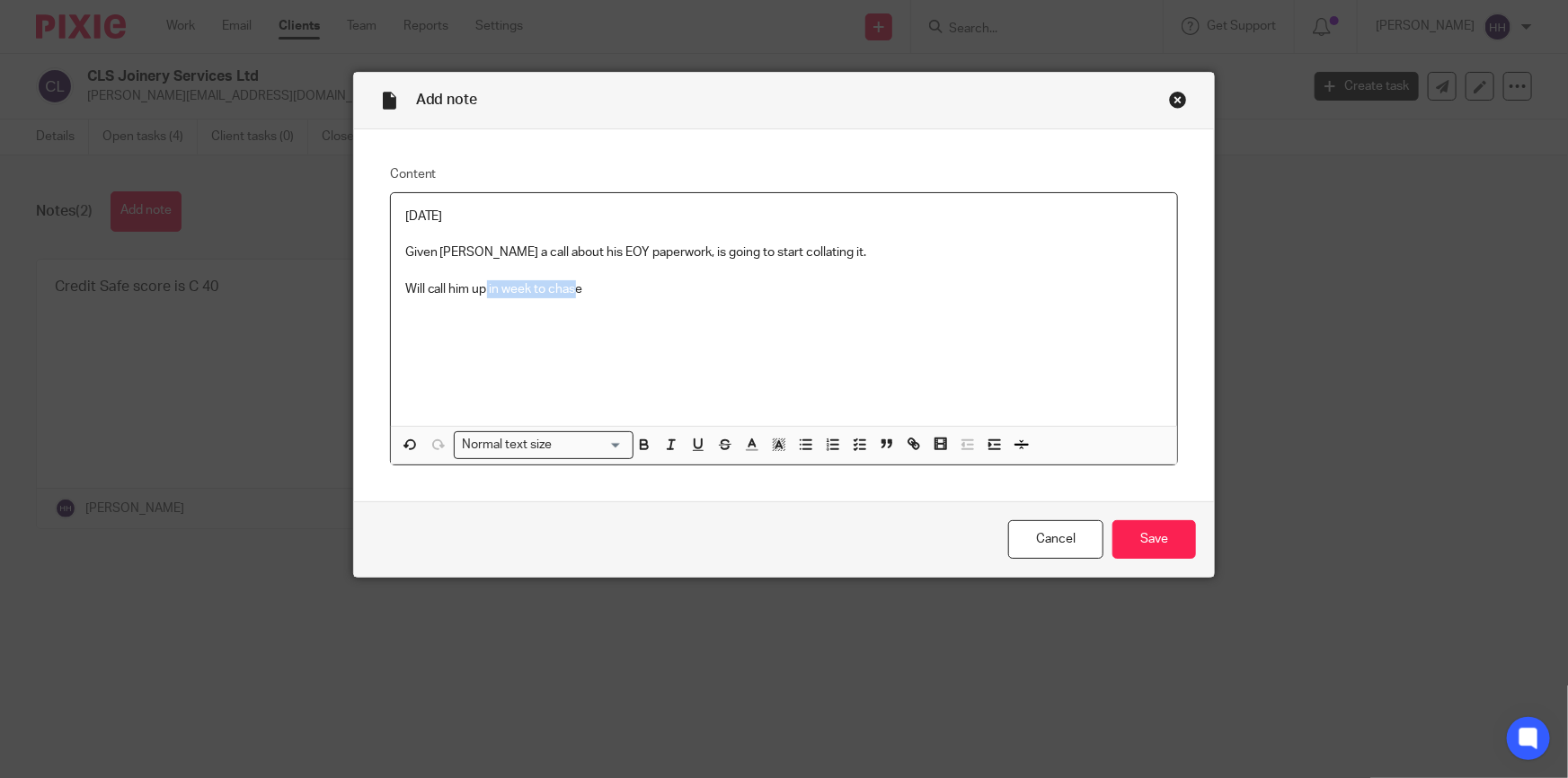
drag, startPoint x: 484, startPoint y: 299, endPoint x: 569, endPoint y: 298, distance: 85.0
click at [569, 298] on div "[DATE] Given [PERSON_NAME] a call about his EOY paperwork, is going to start co…" at bounding box center [784, 309] width 787 height 233
click at [582, 296] on p "Will call him up in week to chase" at bounding box center [784, 289] width 759 height 18
drag, startPoint x: 420, startPoint y: 287, endPoint x: 557, endPoint y: 291, distance: 137.1
click at [557, 291] on p "Will call him up in week to chase" at bounding box center [784, 289] width 759 height 18
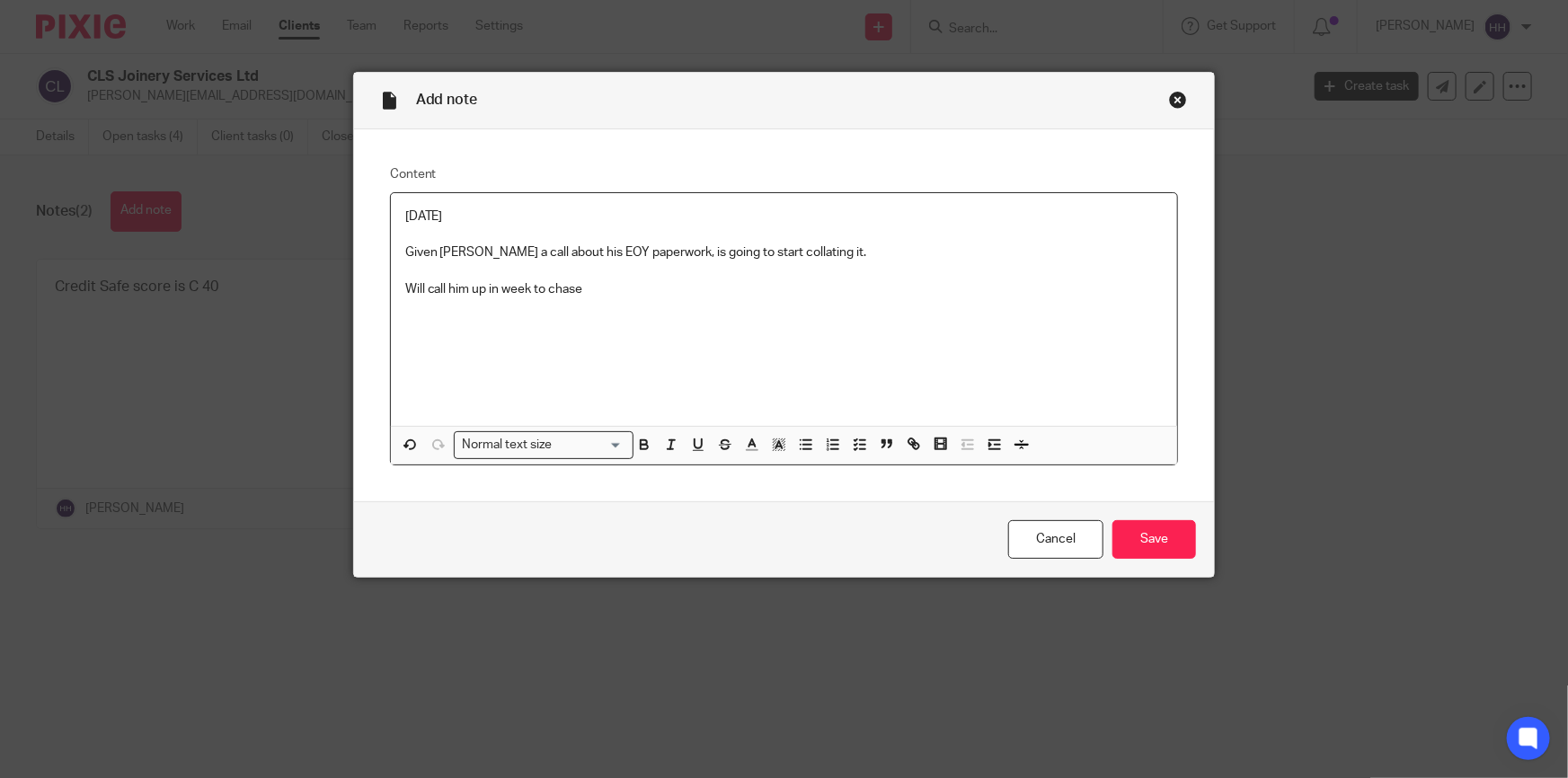
click at [575, 291] on p "Will call him up in week to chase" at bounding box center [784, 289] width 759 height 18
click at [1139, 529] on input "Save" at bounding box center [1154, 540] width 83 height 39
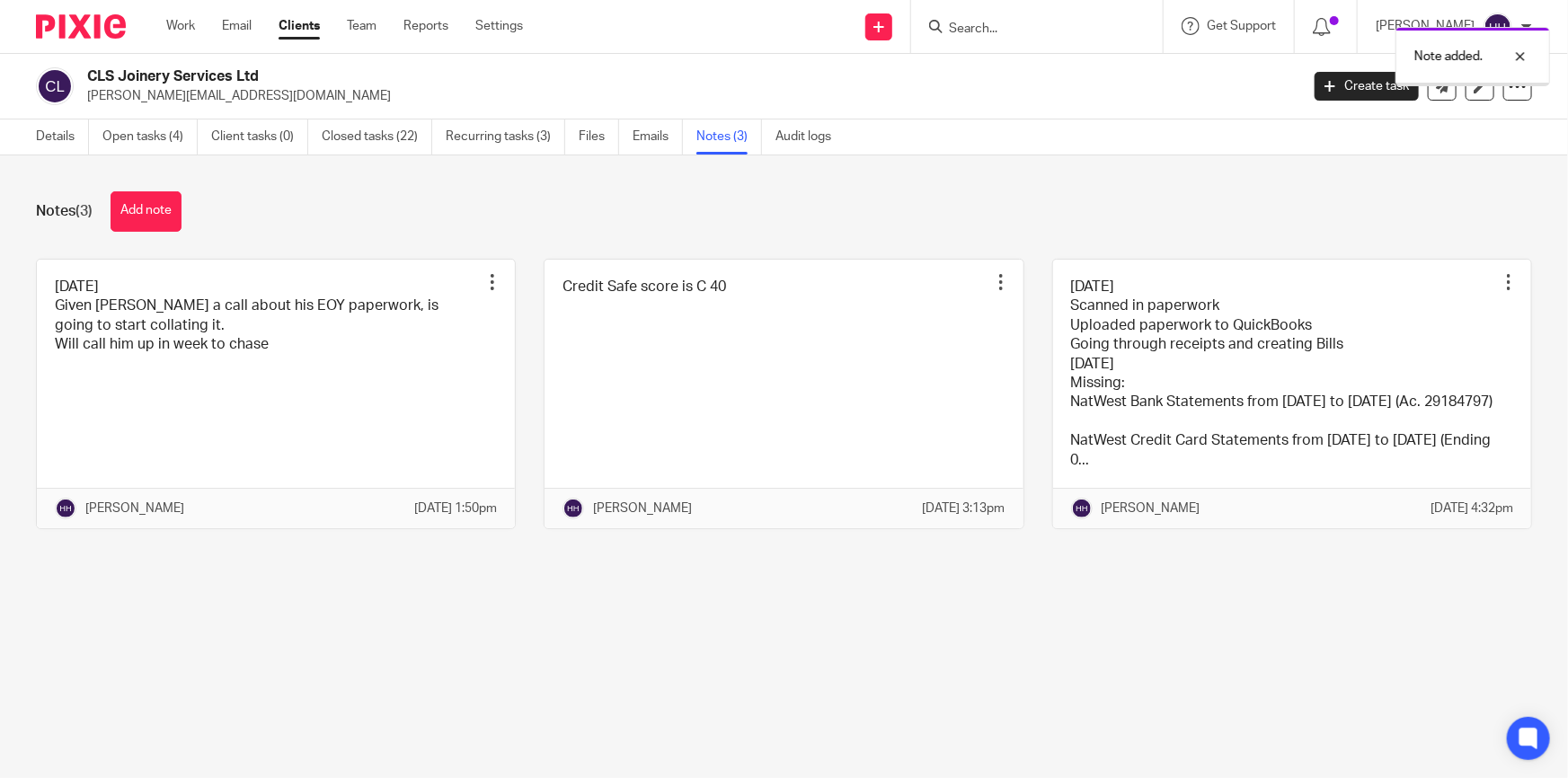
click at [69, 137] on link "Details" at bounding box center [63, 137] width 53 height 35
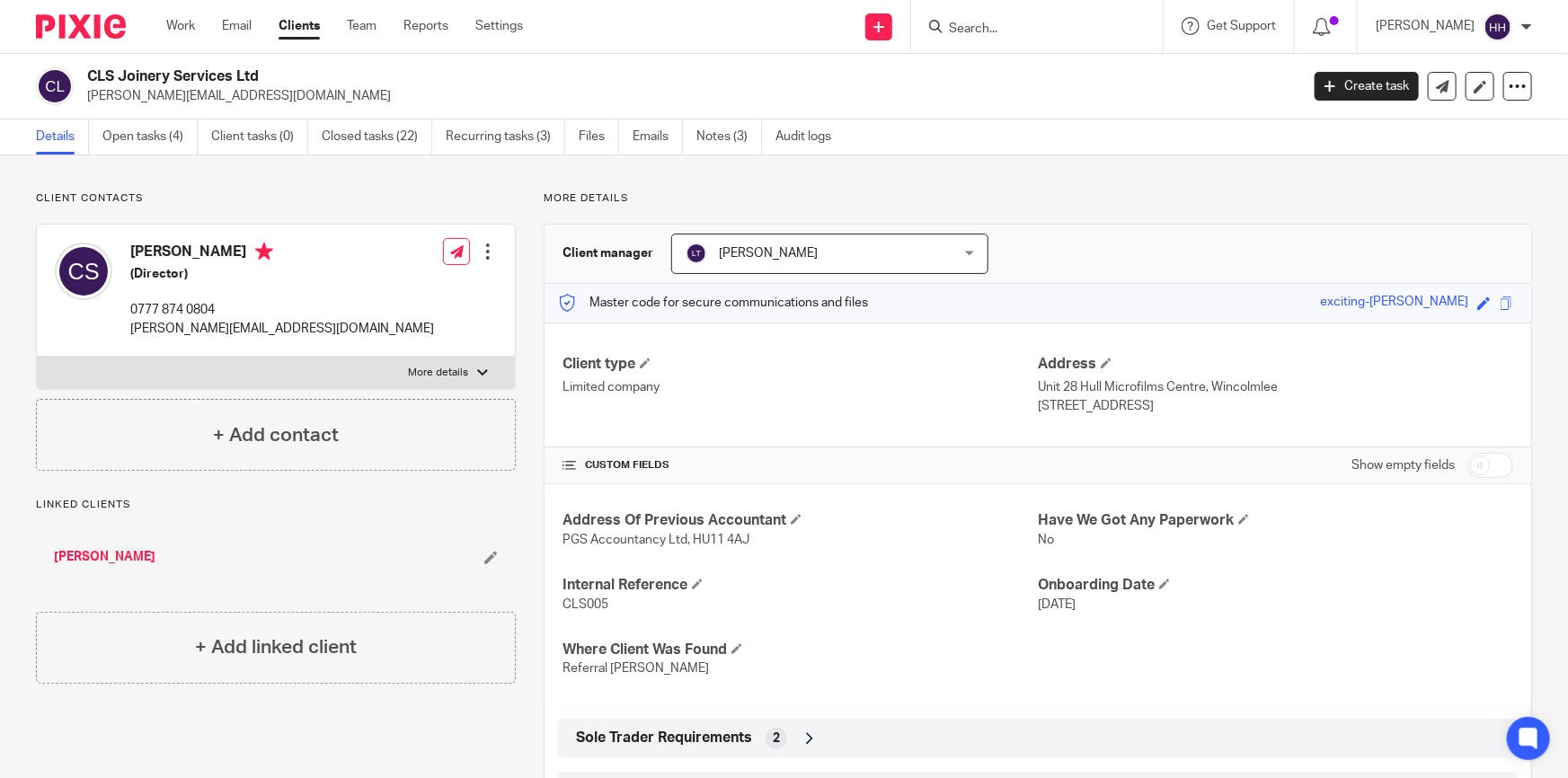
click at [1047, 36] on form at bounding box center [1042, 26] width 191 height 23
click at [1037, 22] on input "Search" at bounding box center [1028, 30] width 161 height 16
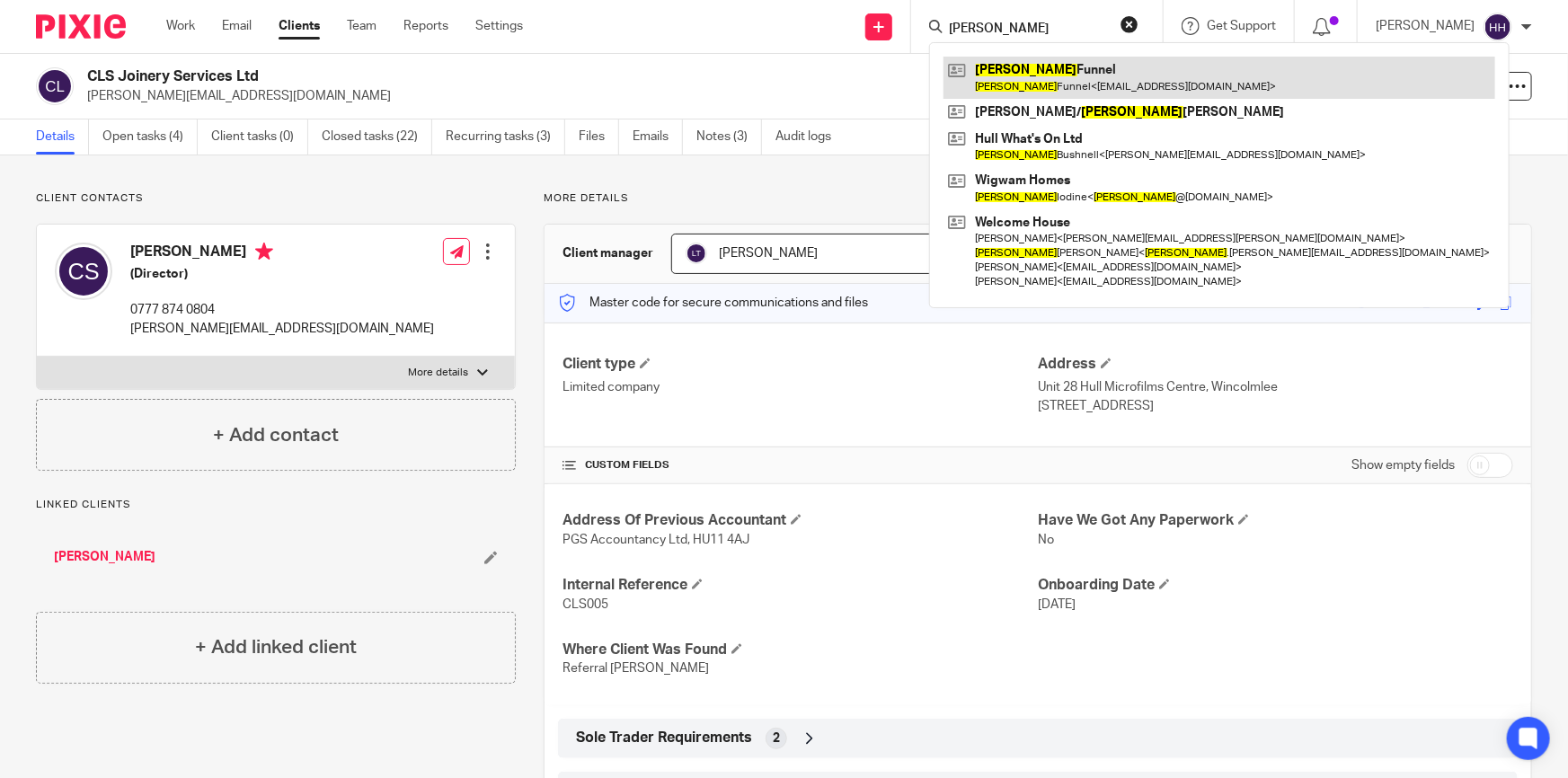
type input "[PERSON_NAME]"
click at [1068, 82] on link at bounding box center [1219, 77] width 552 height 42
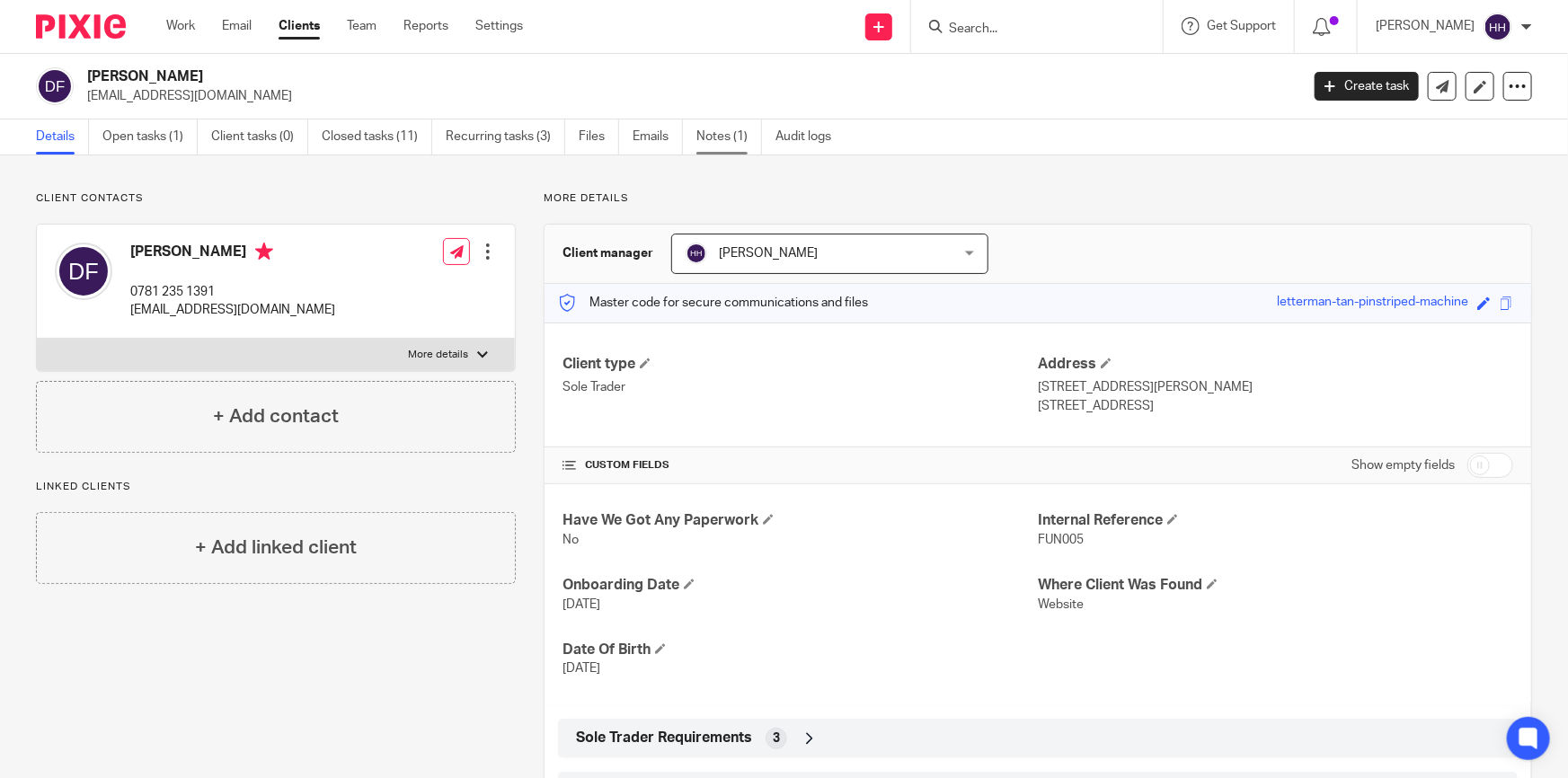
click at [703, 138] on link "Notes (1)" at bounding box center [729, 137] width 65 height 35
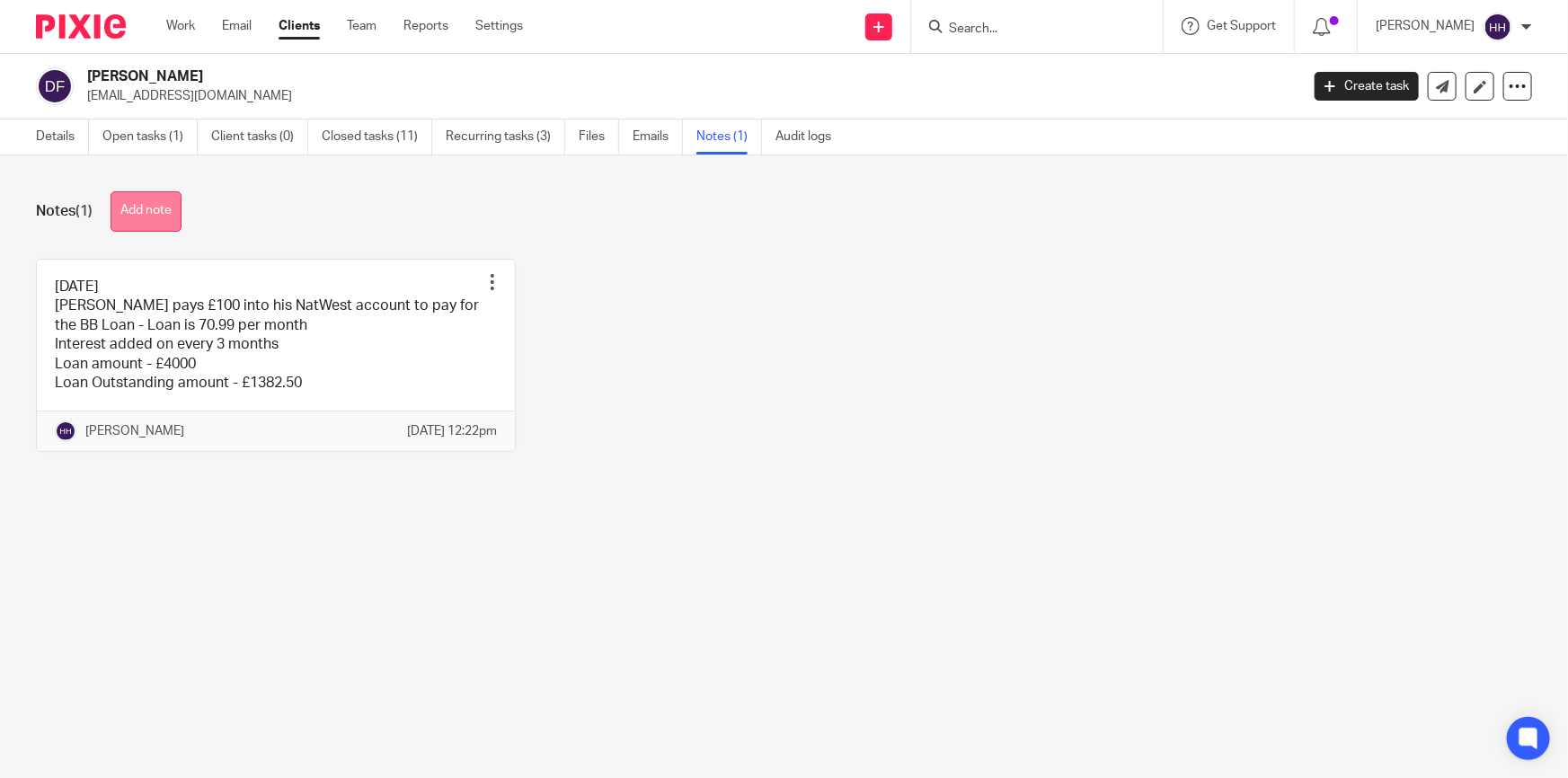
click at [147, 209] on button "Add note" at bounding box center [146, 211] width 71 height 41
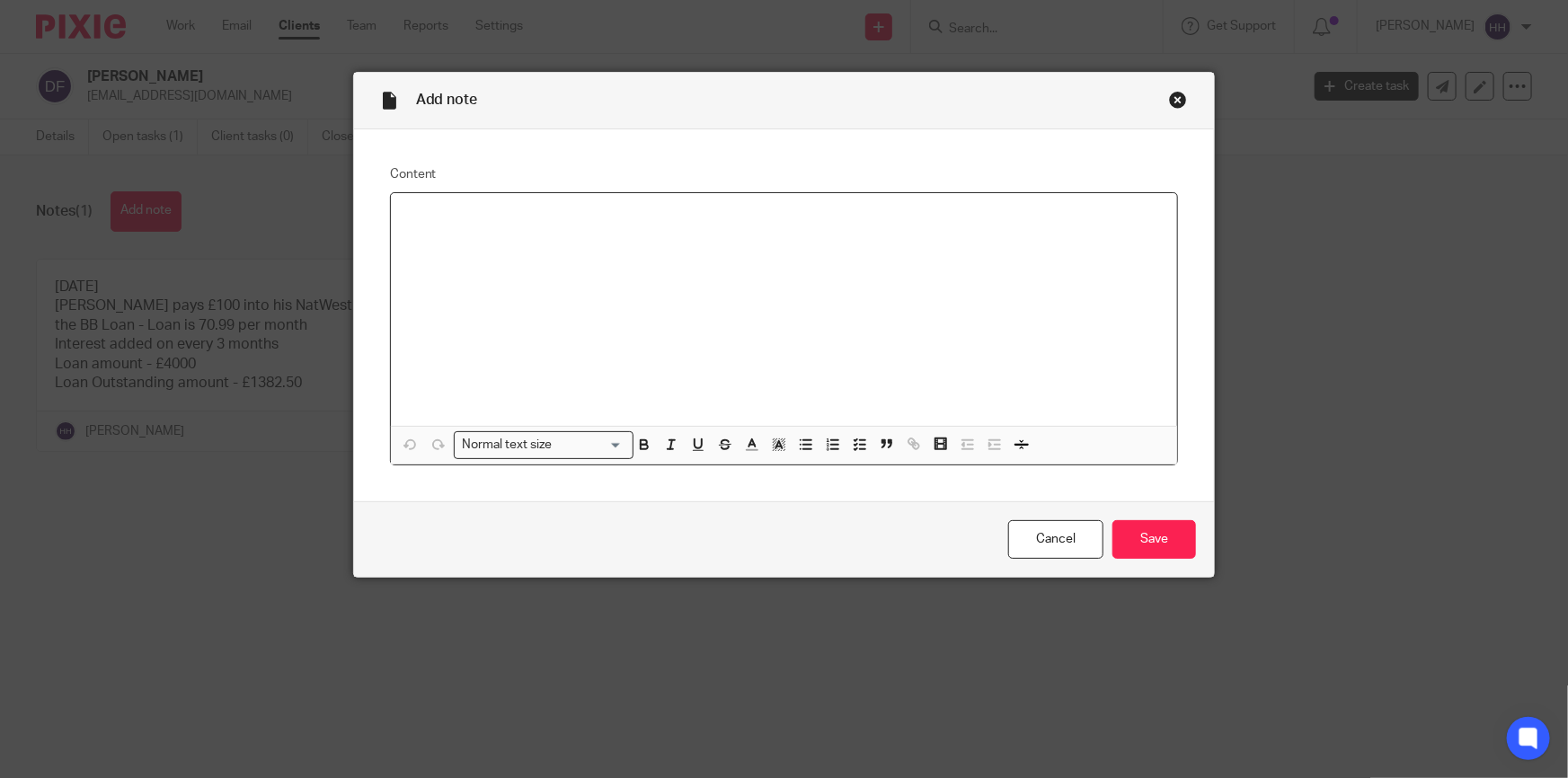
click at [441, 228] on div at bounding box center [784, 309] width 787 height 233
click at [566, 235] on div at bounding box center [784, 309] width 787 height 233
click at [427, 197] on div at bounding box center [784, 309] width 787 height 233
click at [670, 252] on p "Emailed David as we hadn't received any Phone bills" at bounding box center [784, 253] width 759 height 18
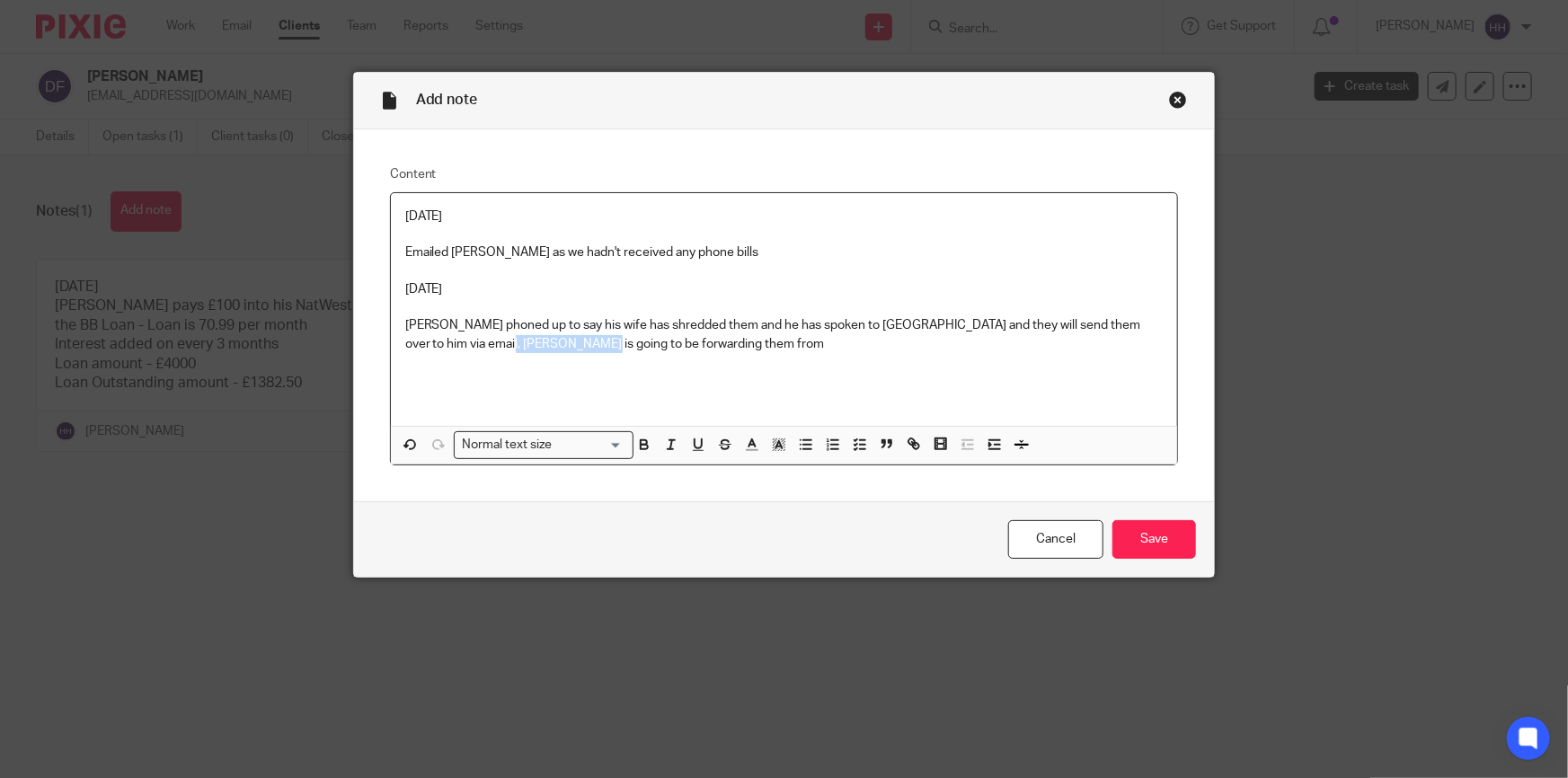
drag, startPoint x: 463, startPoint y: 345, endPoint x: 572, endPoint y: 342, distance: 109.0
click at [558, 342] on p "David phoned up to say his wife has shredded them and he has spoken to EE and t…" at bounding box center [784, 335] width 759 height 37
click at [615, 347] on p "David phoned up to say his wife has shredded them and he has spoken to EE and t…" at bounding box center [784, 335] width 759 height 37
drag, startPoint x: 602, startPoint y: 347, endPoint x: 527, endPoint y: 352, distance: 75.2
click at [527, 352] on p "David phoned up to say his wife has shredded them and he has spoken to EE and t…" at bounding box center [784, 335] width 759 height 37
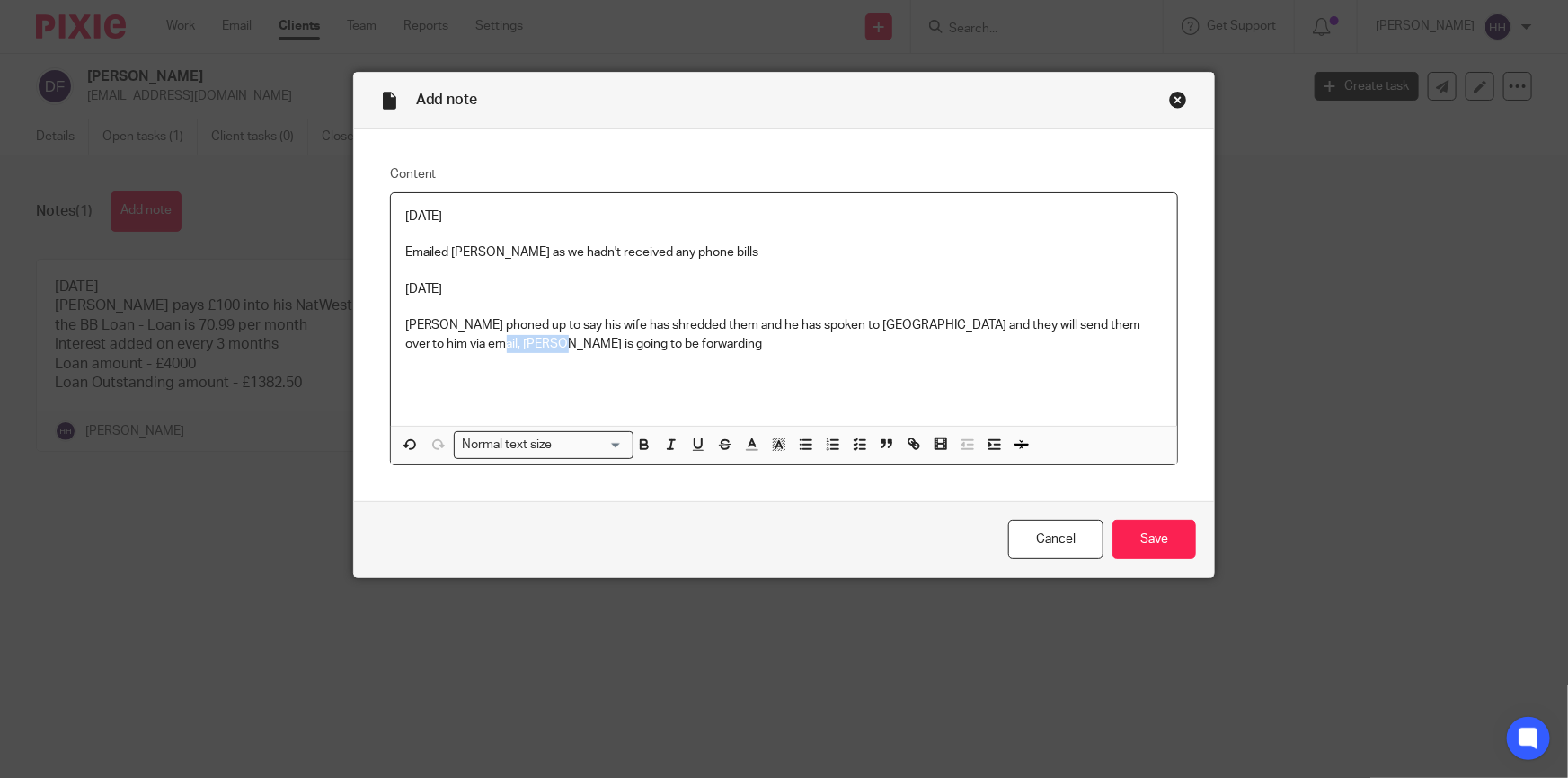
drag, startPoint x: 476, startPoint y: 348, endPoint x: 518, endPoint y: 345, distance: 42.1
click at [516, 345] on p "David phoned up to say his wife has shredded them and he has spoken to EE and t…" at bounding box center [784, 335] width 759 height 37
click at [547, 343] on p "David phoned up to say his wife has shredded them and he has spoken to EE and t…" at bounding box center [784, 335] width 759 height 37
click at [1173, 505] on div "Cancel Save" at bounding box center [785, 539] width 861 height 75
click at [1159, 520] on input "Save" at bounding box center [1154, 540] width 83 height 39
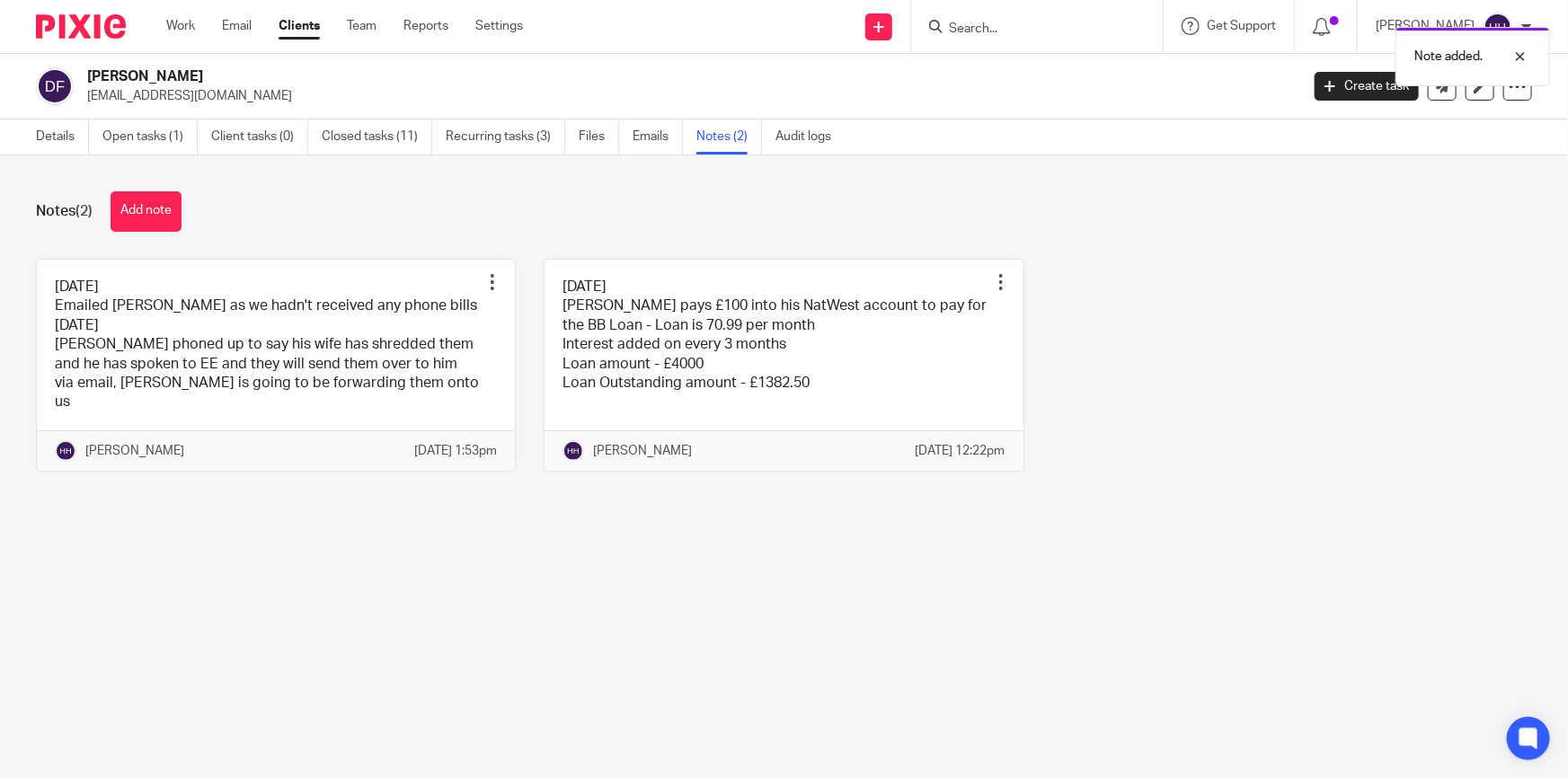
click at [1016, 22] on div "Note added." at bounding box center [1167, 52] width 767 height 68
click at [1024, 27] on div "Note added." at bounding box center [1167, 52] width 767 height 68
click at [307, 26] on link "Clients" at bounding box center [299, 26] width 42 height 18
